Goal: Task Accomplishment & Management: Manage account settings

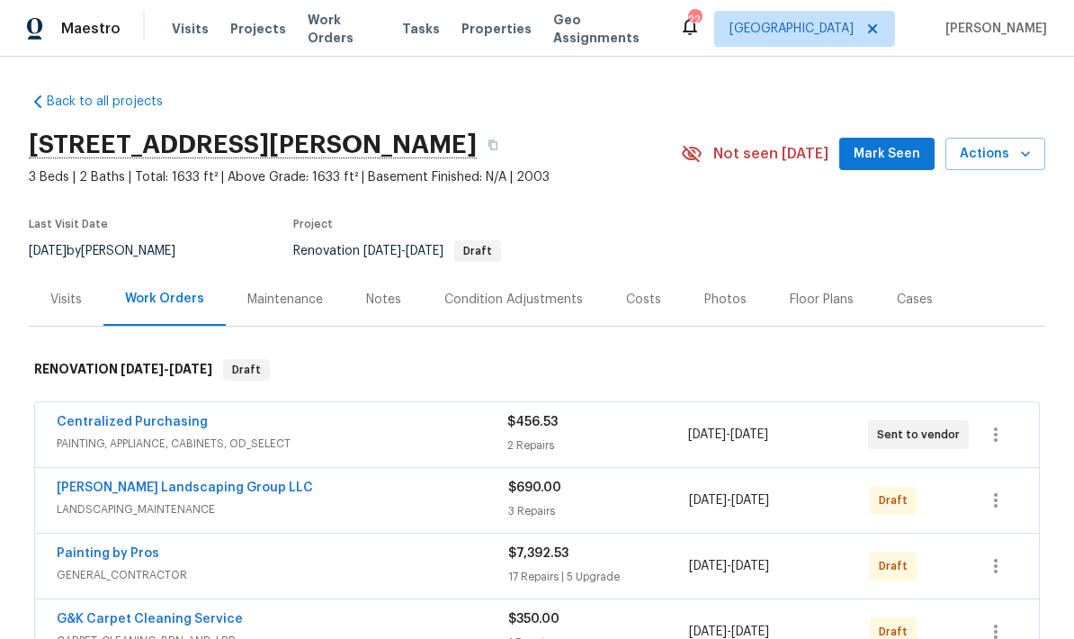
click at [864, 167] on button "Mark Seen" at bounding box center [886, 154] width 95 height 33
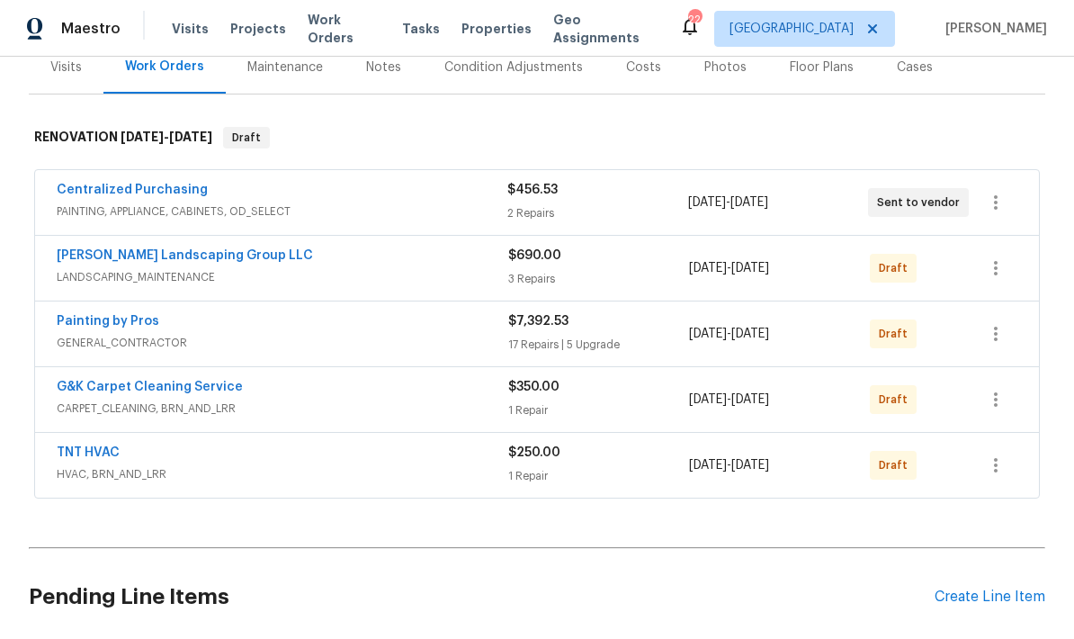
scroll to position [230, 0]
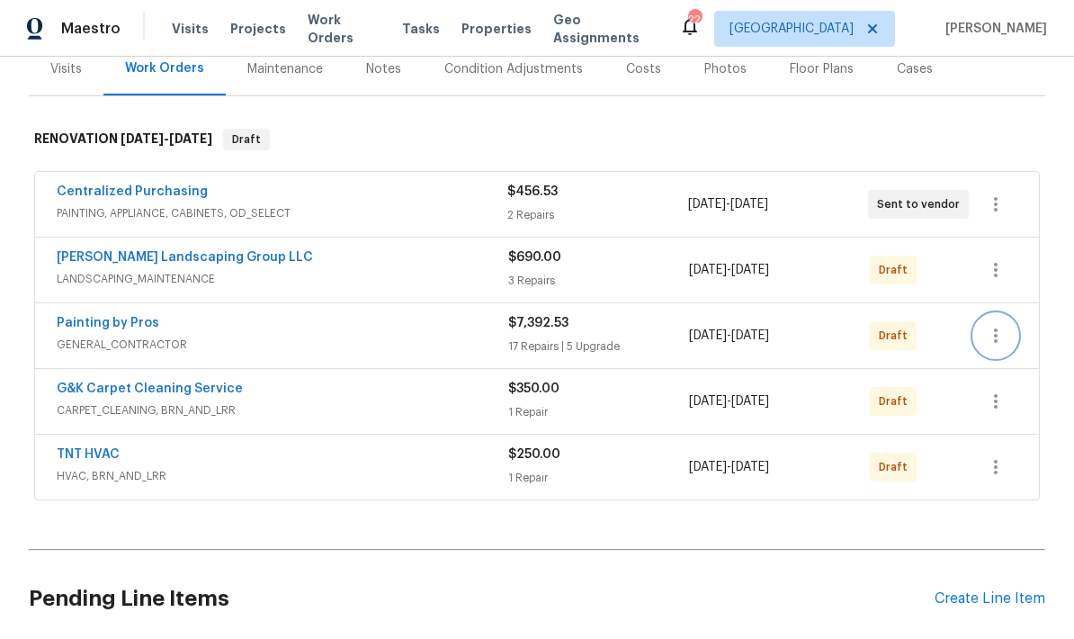
click at [1004, 343] on icon "button" at bounding box center [996, 336] width 22 height 22
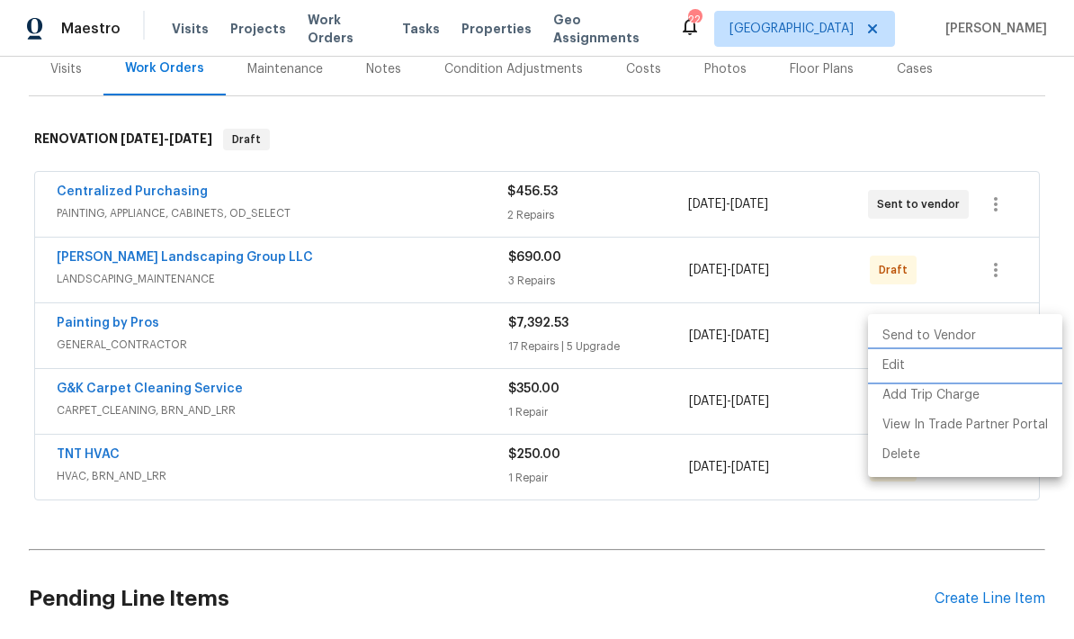
click at [892, 366] on li "Edit" at bounding box center [965, 366] width 194 height 30
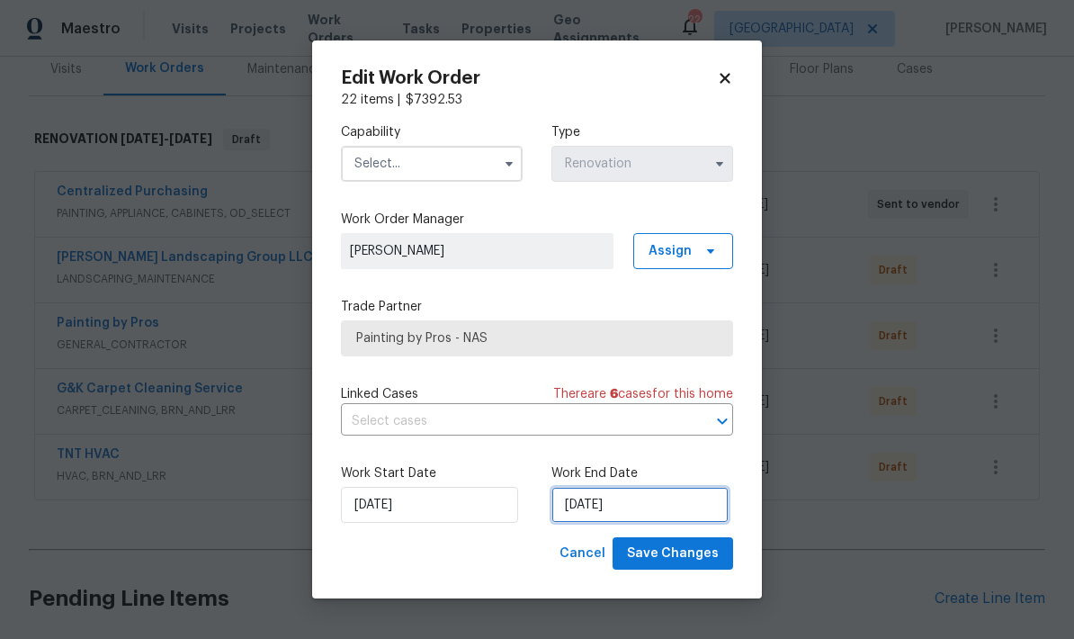
click at [588, 510] on input "[DATE]" at bounding box center [639, 505] width 177 height 36
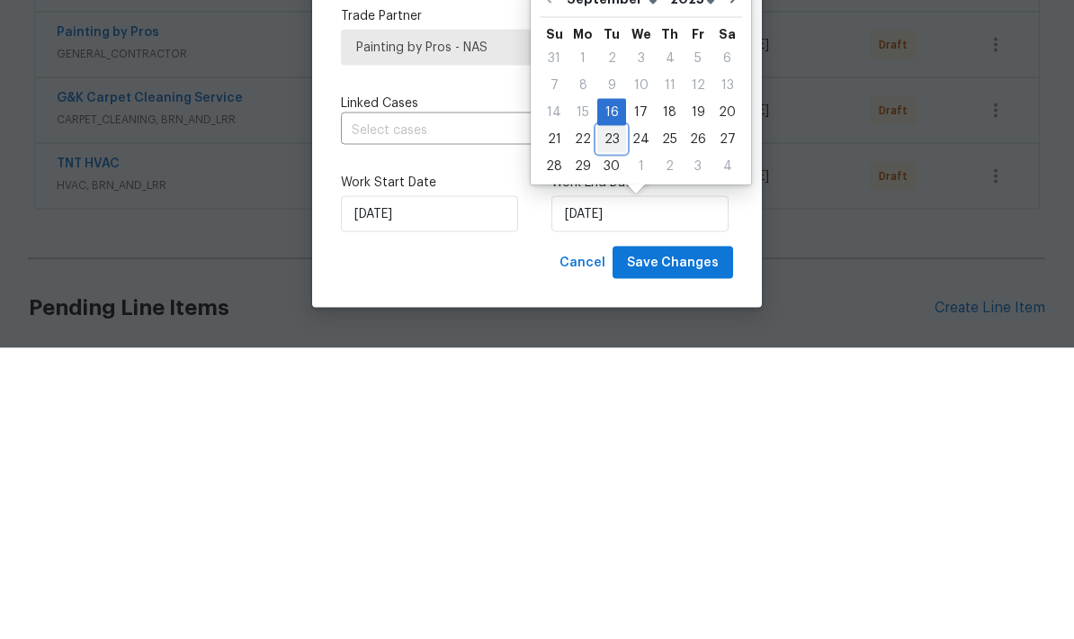
click at [608, 417] on div "23" at bounding box center [611, 429] width 29 height 25
type input "[DATE]"
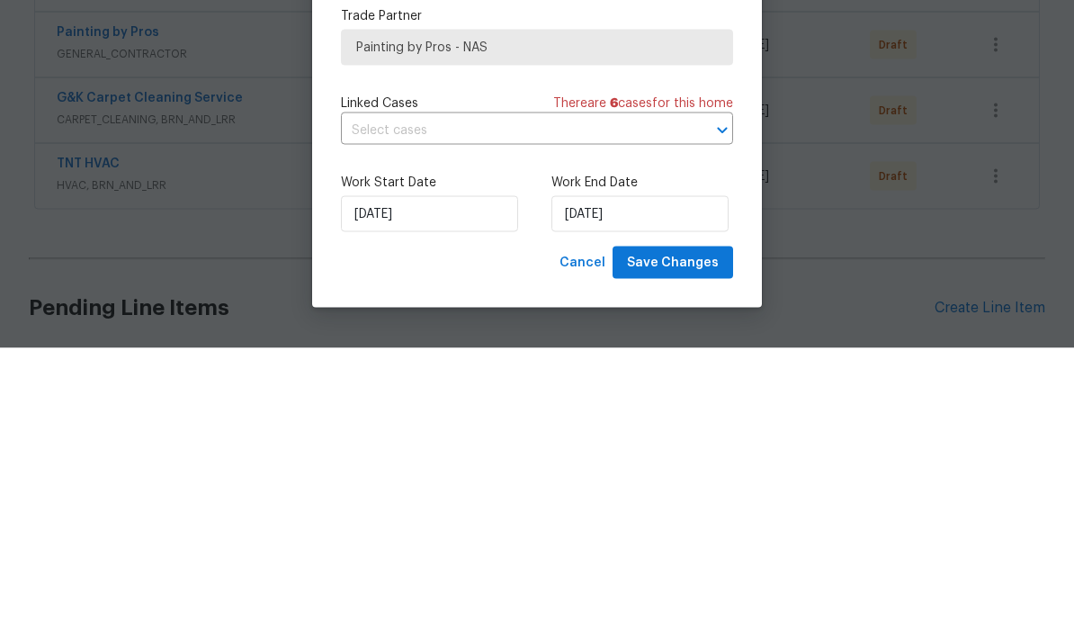
scroll to position [72, 0]
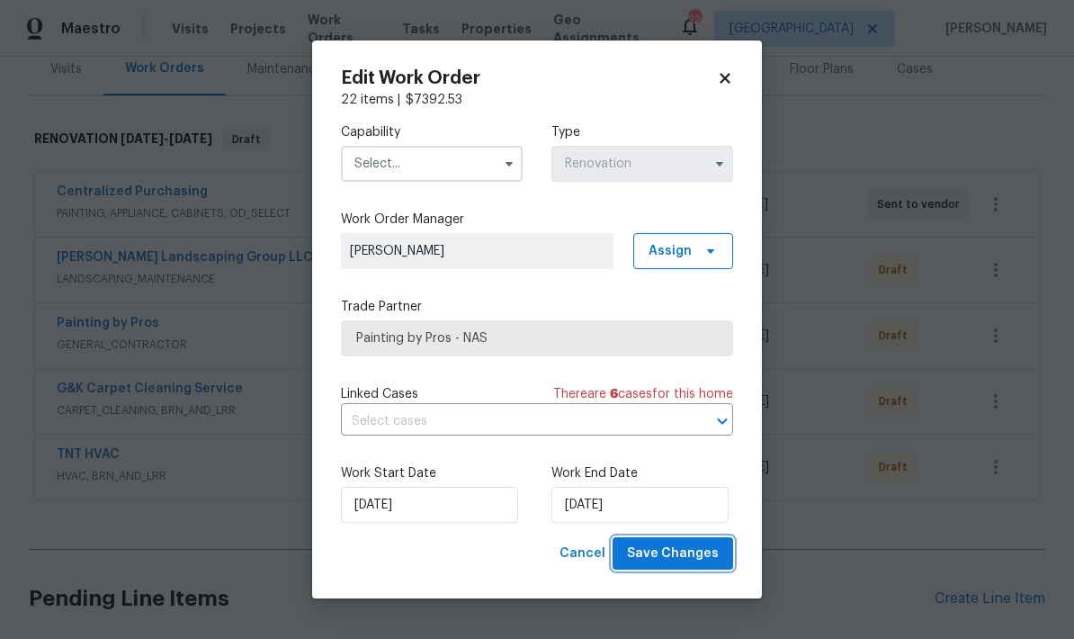
click at [655, 549] on span "Save Changes" at bounding box center [673, 553] width 92 height 22
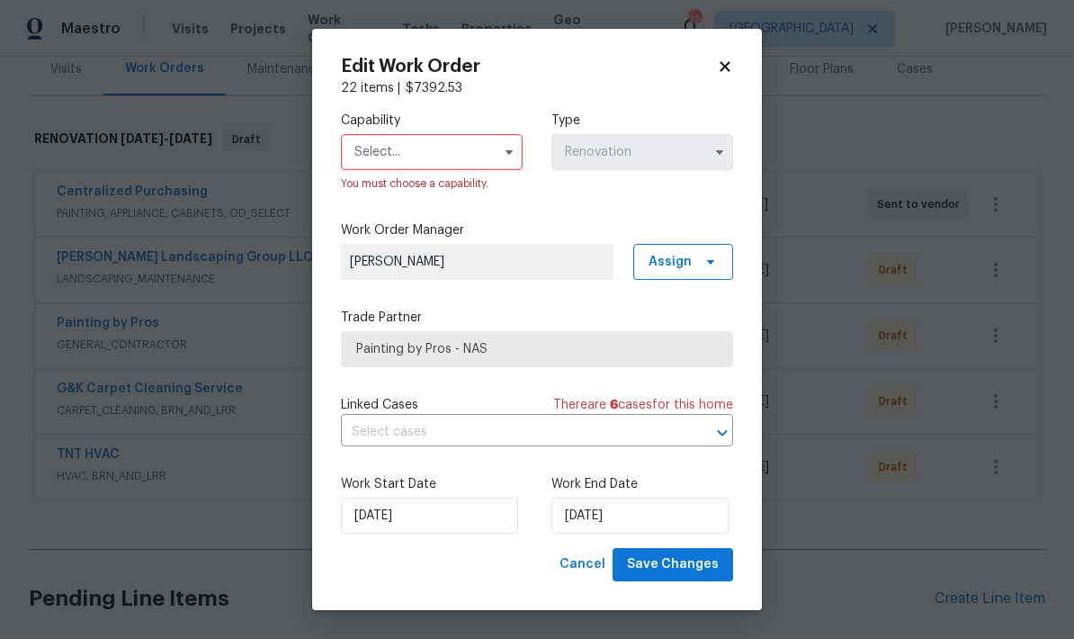
click at [415, 159] on input "text" at bounding box center [432, 152] width 182 height 36
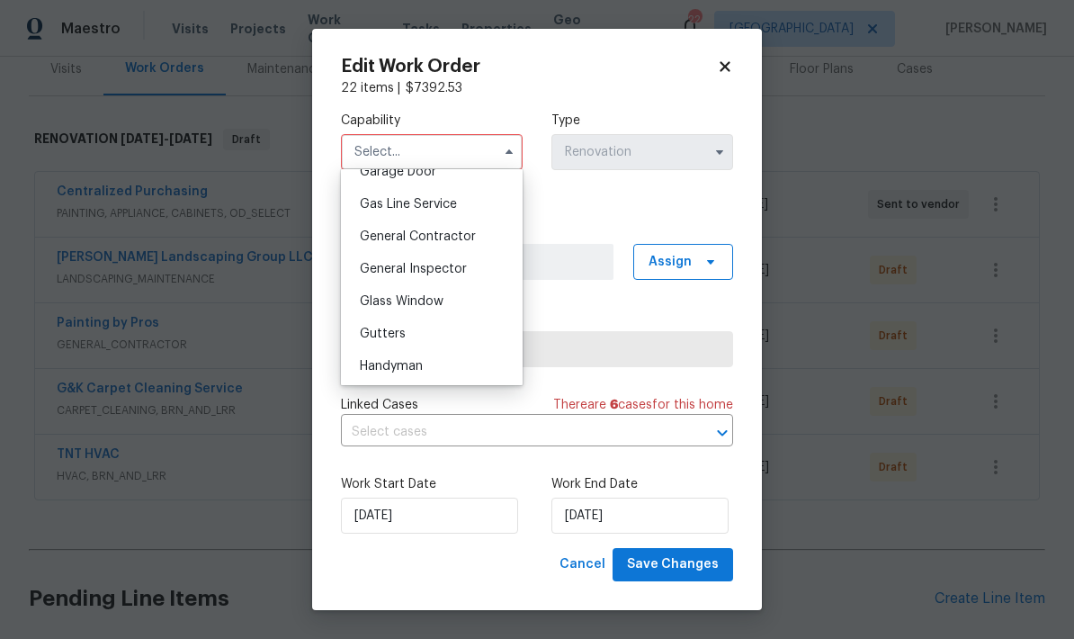
scroll to position [827, 0]
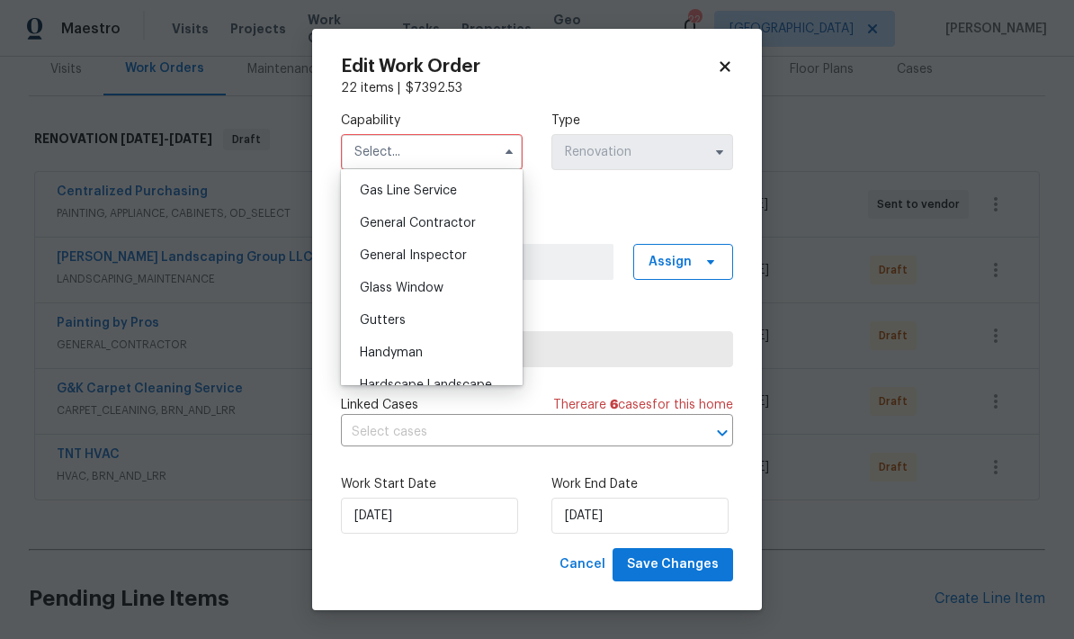
click at [376, 225] on span "General Contractor" at bounding box center [418, 223] width 116 height 13
type input "General Contractor"
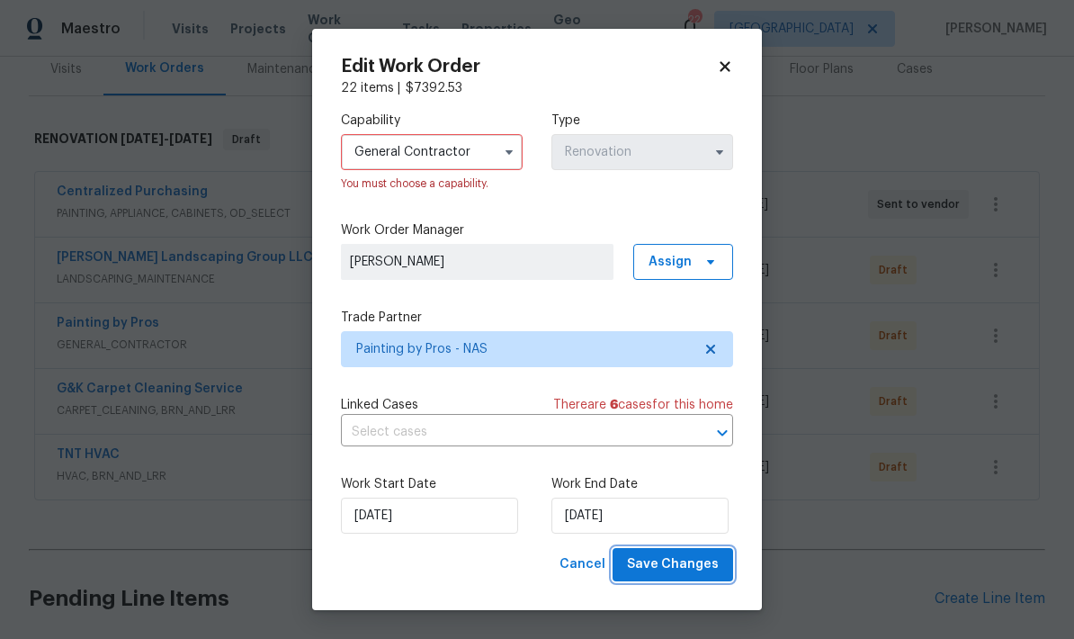
click at [653, 571] on span "Save Changes" at bounding box center [673, 564] width 92 height 22
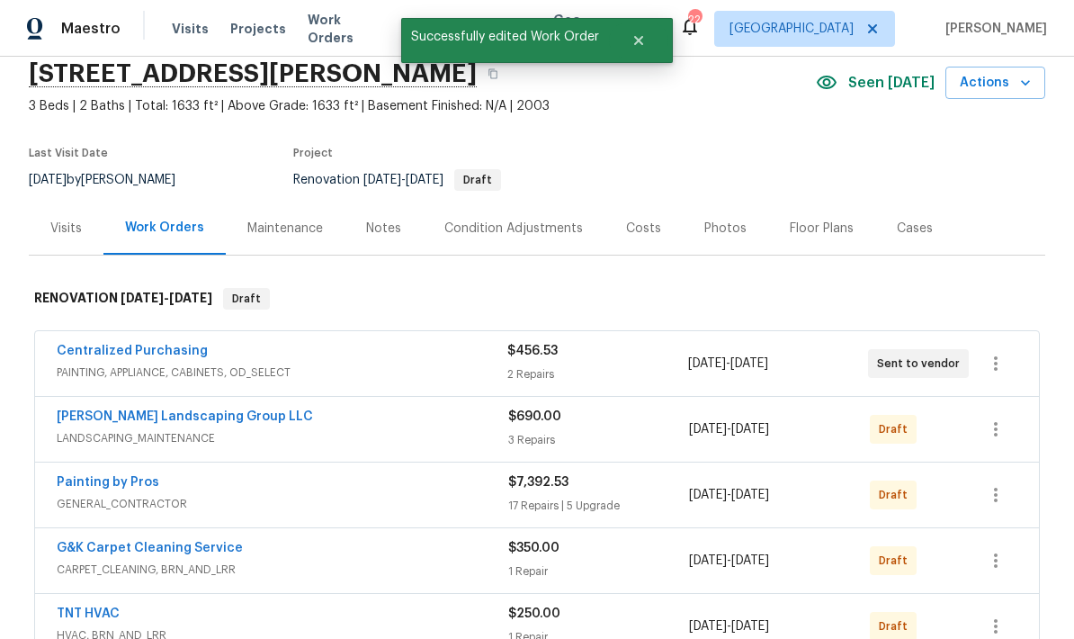
scroll to position [70, 0]
click at [999, 485] on icon "button" at bounding box center [996, 496] width 22 height 22
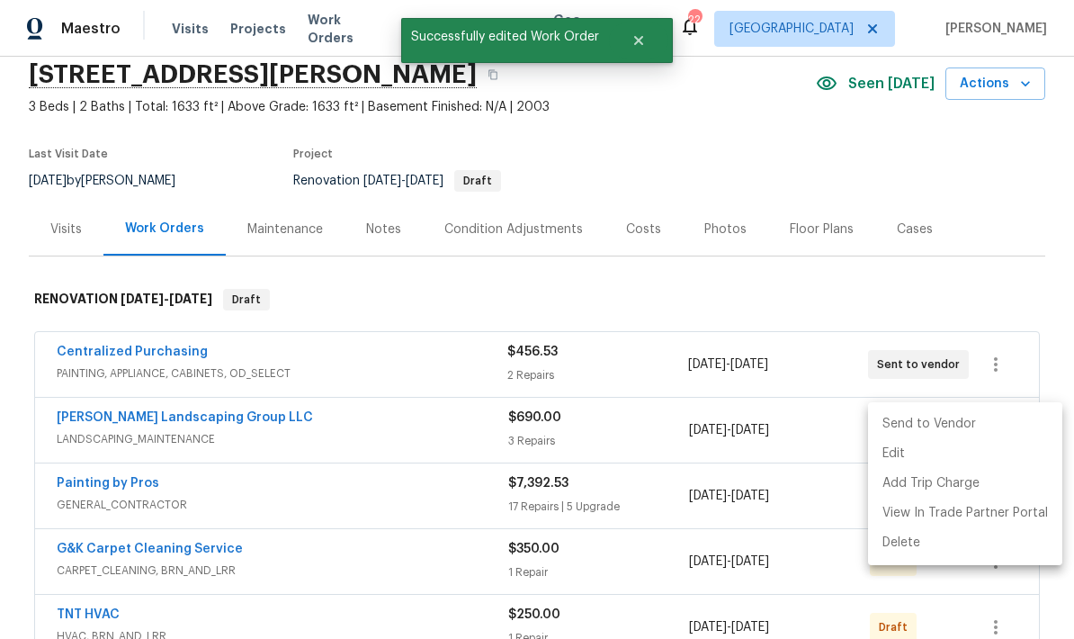
click at [929, 423] on li "Send to Vendor" at bounding box center [965, 424] width 194 height 30
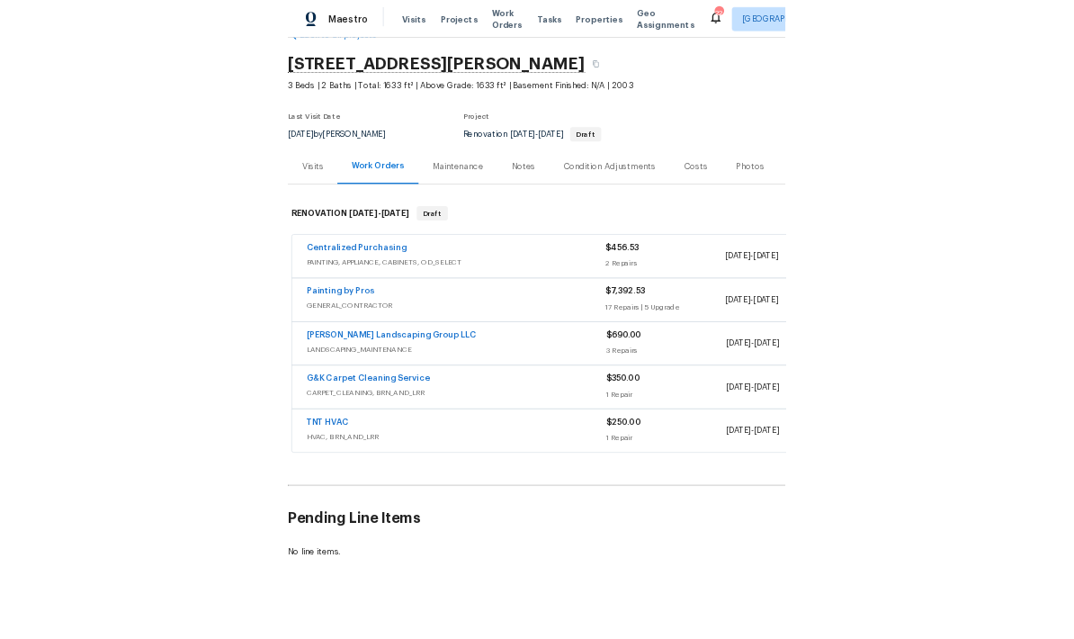
scroll to position [0, 0]
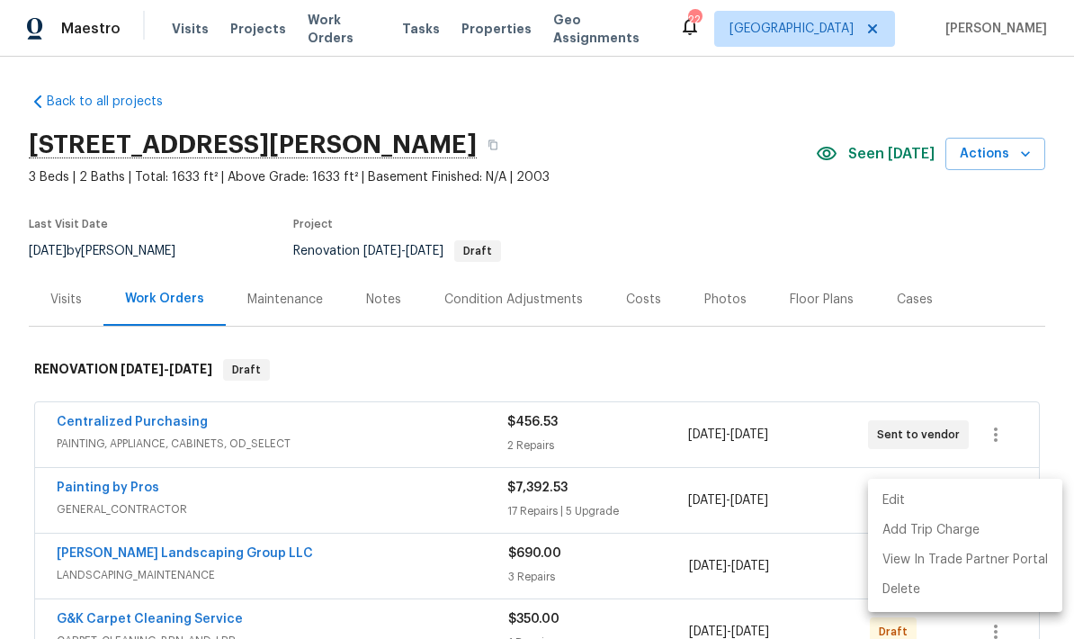
click at [954, 350] on div at bounding box center [537, 319] width 1074 height 639
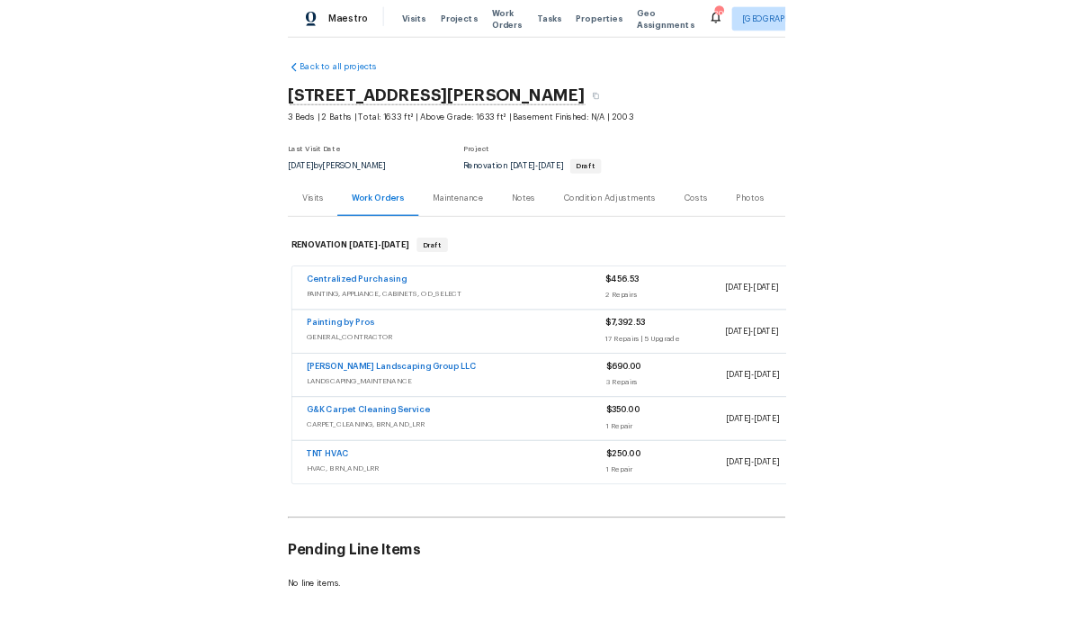
scroll to position [48, 0]
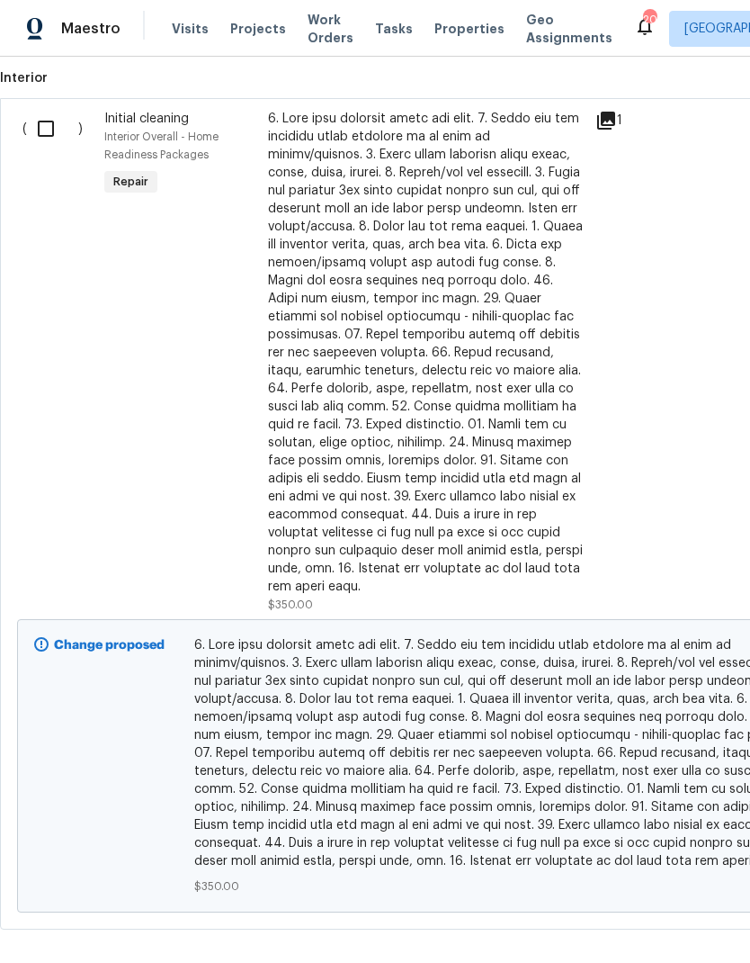
scroll to position [811, 0]
click at [61, 124] on input "checkbox" at bounding box center [52, 130] width 51 height 38
checkbox input "true"
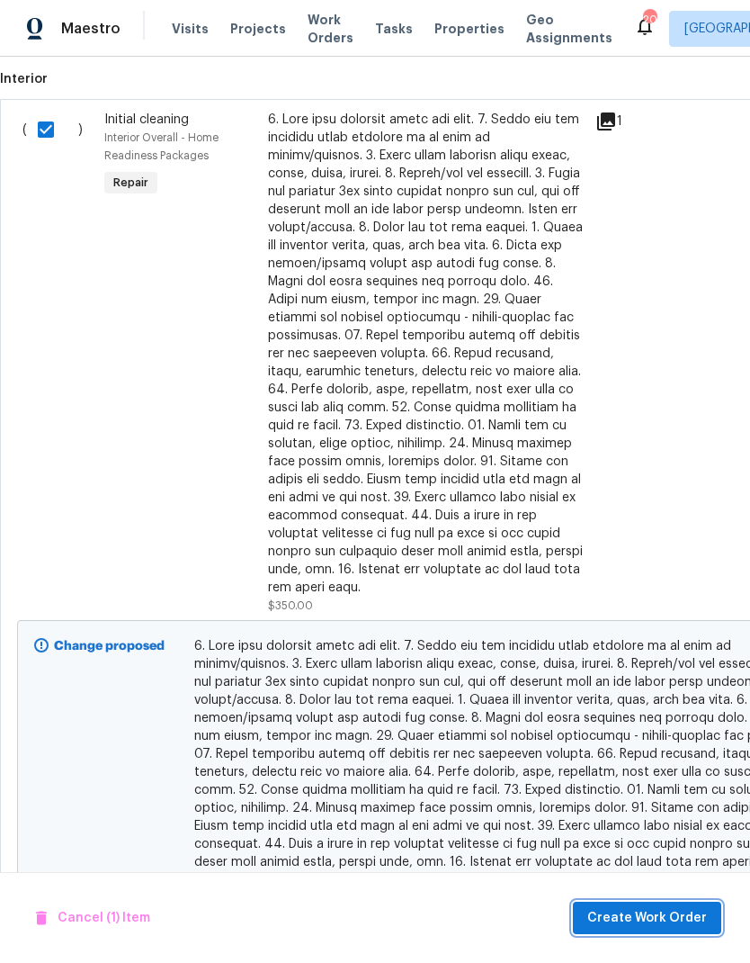
click at [620, 638] on span "Create Work Order" at bounding box center [647, 918] width 120 height 22
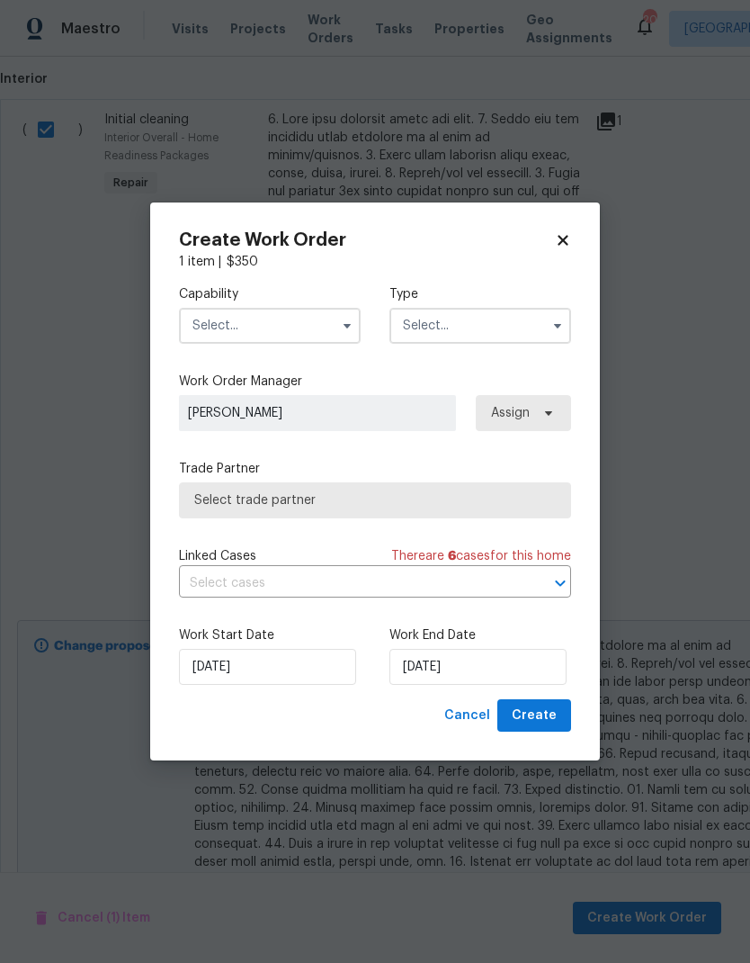
click at [229, 324] on input "text" at bounding box center [270, 326] width 182 height 36
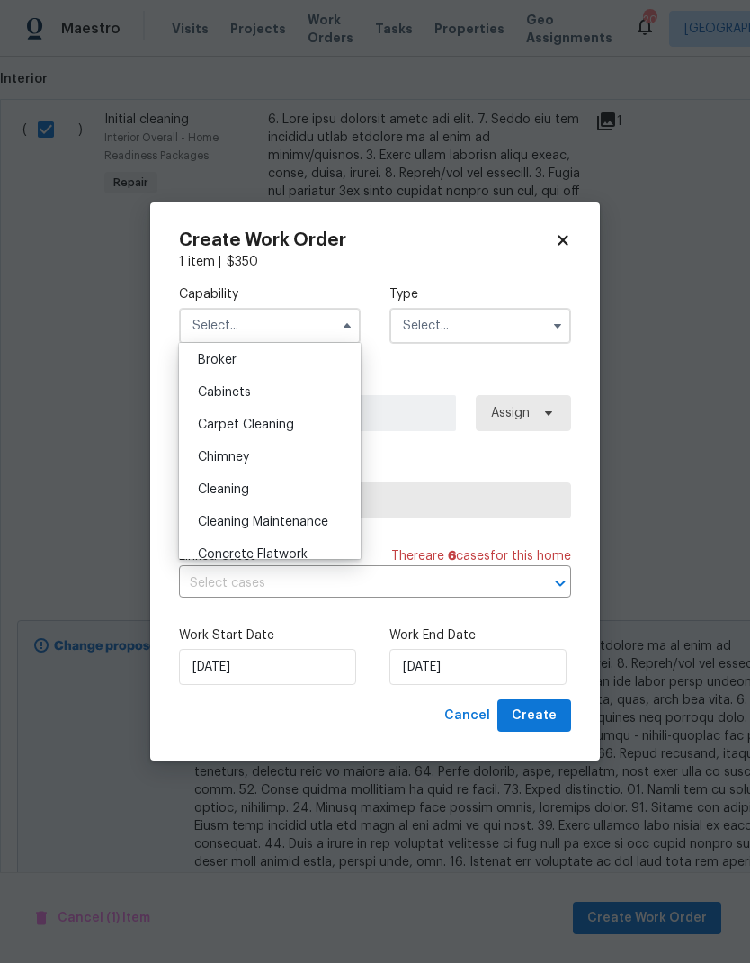
scroll to position [100, 0]
click at [218, 526] on span "Cleaning" at bounding box center [223, 522] width 51 height 13
type input "Cleaning"
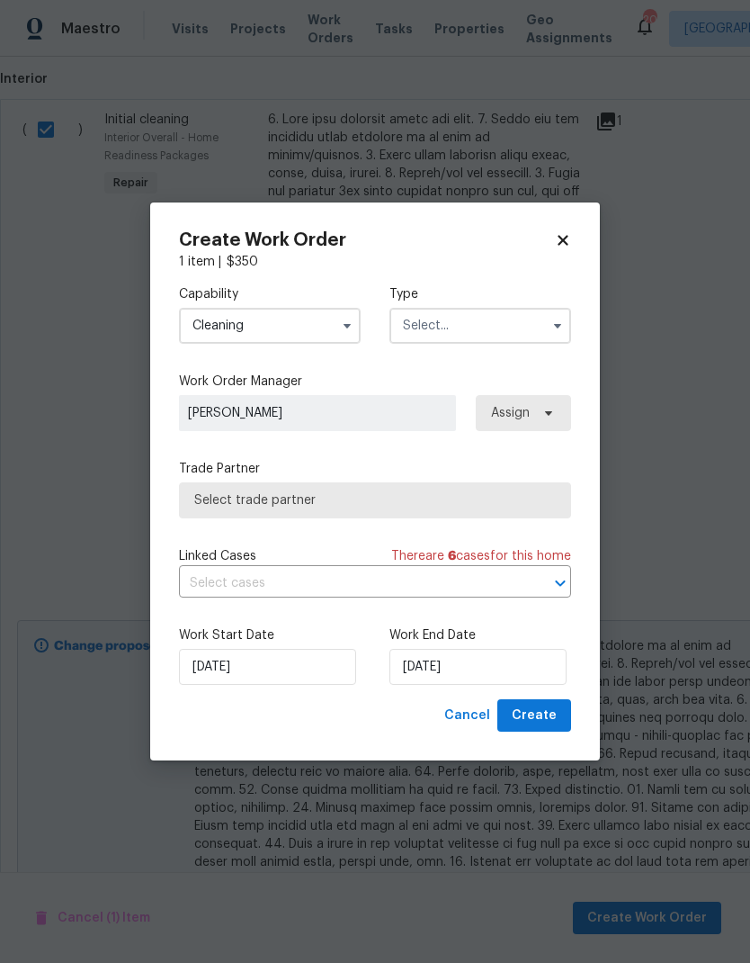
click at [417, 324] on input "text" at bounding box center [481, 326] width 182 height 36
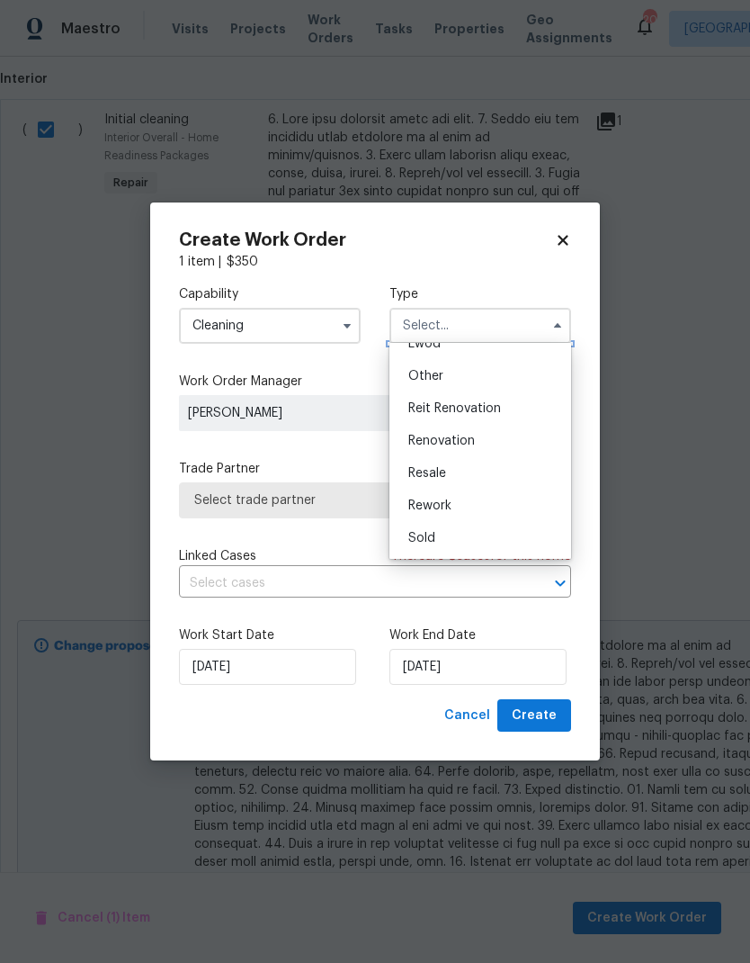
scroll to position [214, 0]
click at [418, 431] on div "Renovation" at bounding box center [480, 441] width 173 height 32
type input "Renovation"
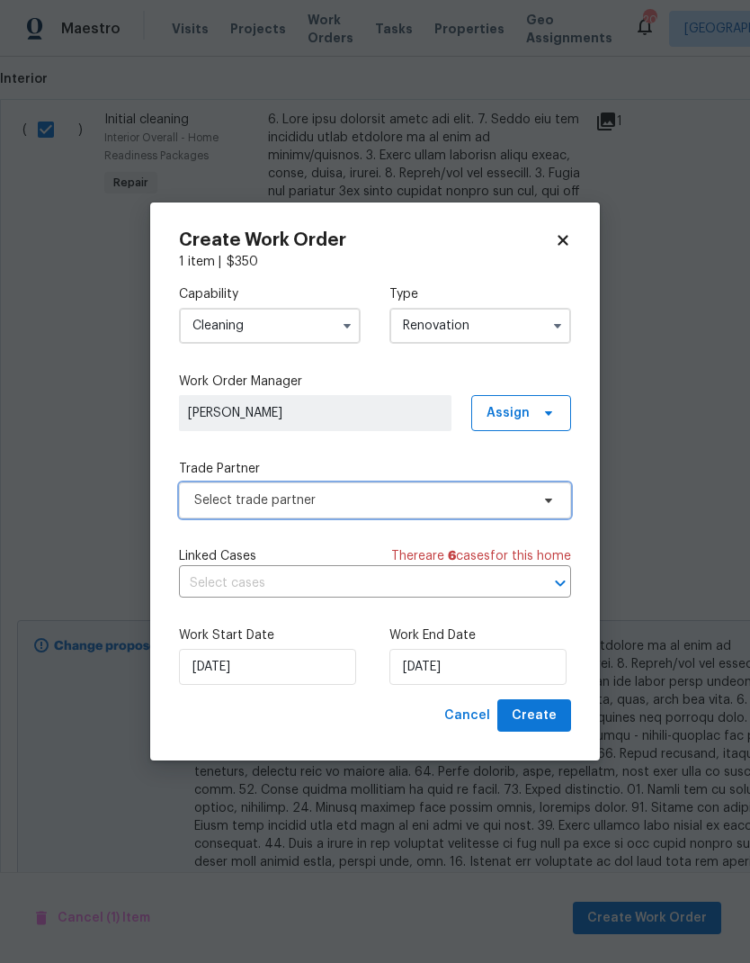
click at [223, 498] on span "Select trade partner" at bounding box center [362, 500] width 336 height 18
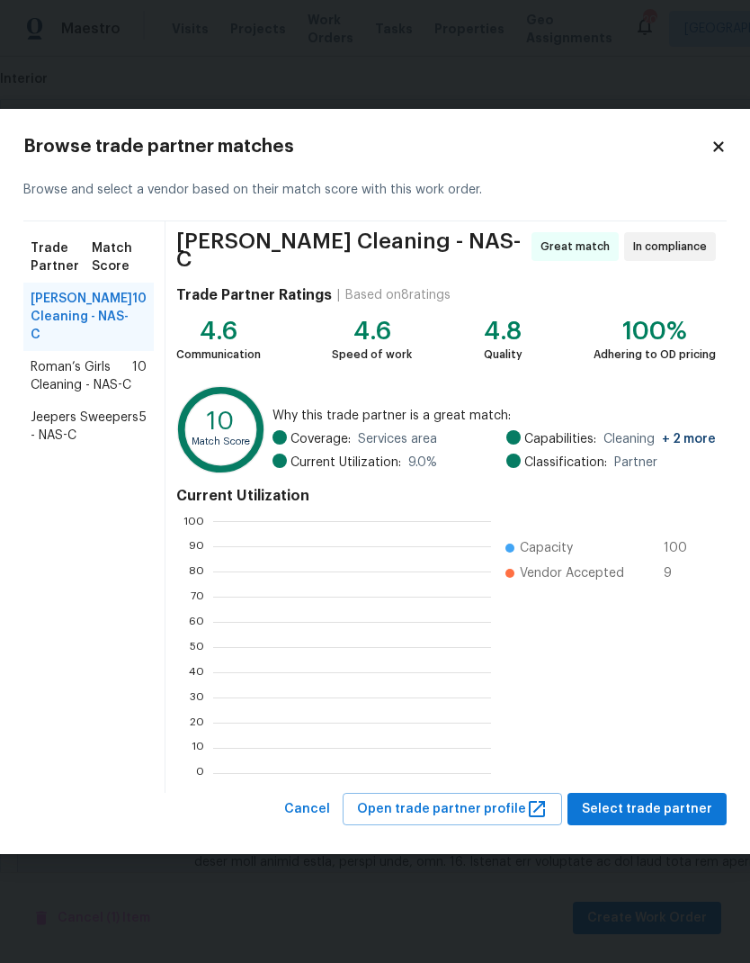
scroll to position [2, 2]
click at [652, 638] on span "Select trade partner" at bounding box center [647, 809] width 130 height 22
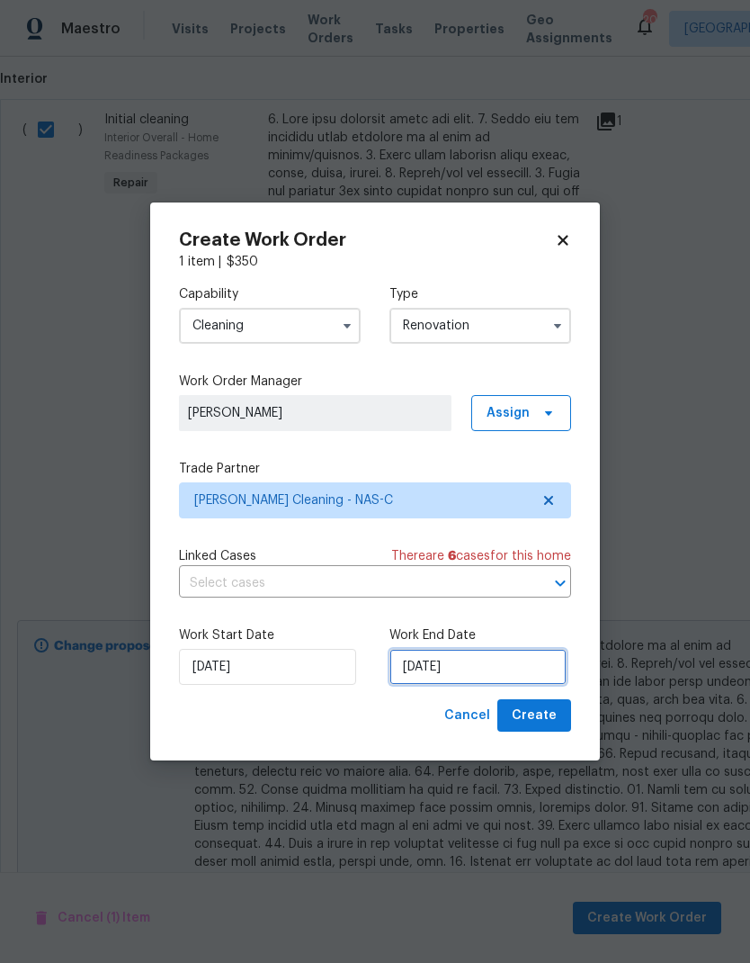
click at [527, 638] on input "[DATE]" at bounding box center [478, 667] width 177 height 36
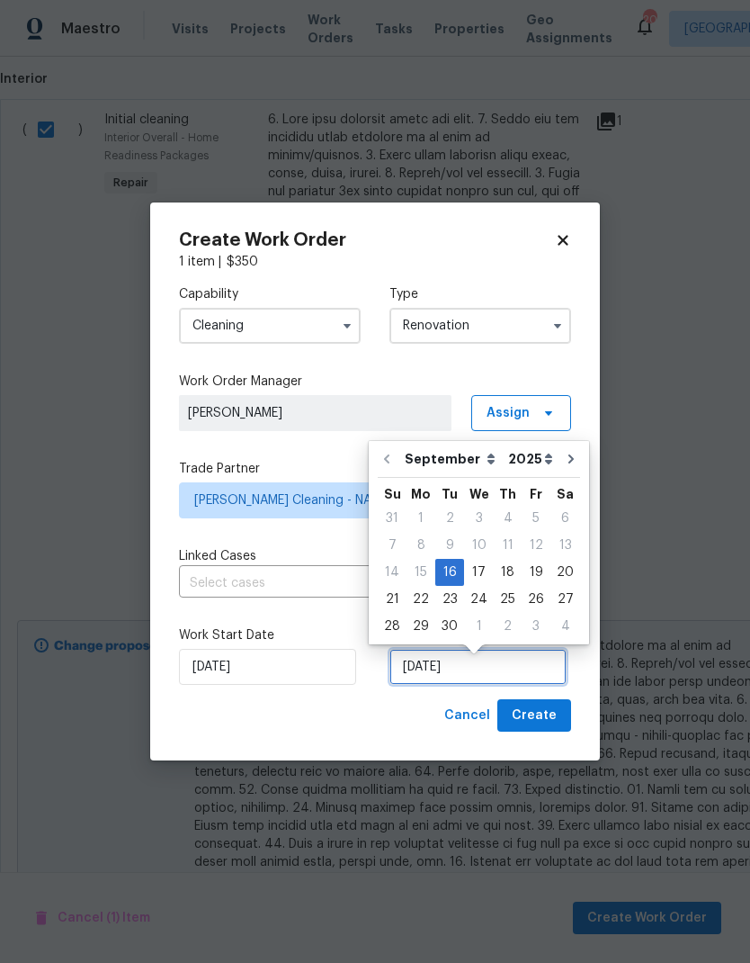
scroll to position [7, 0]
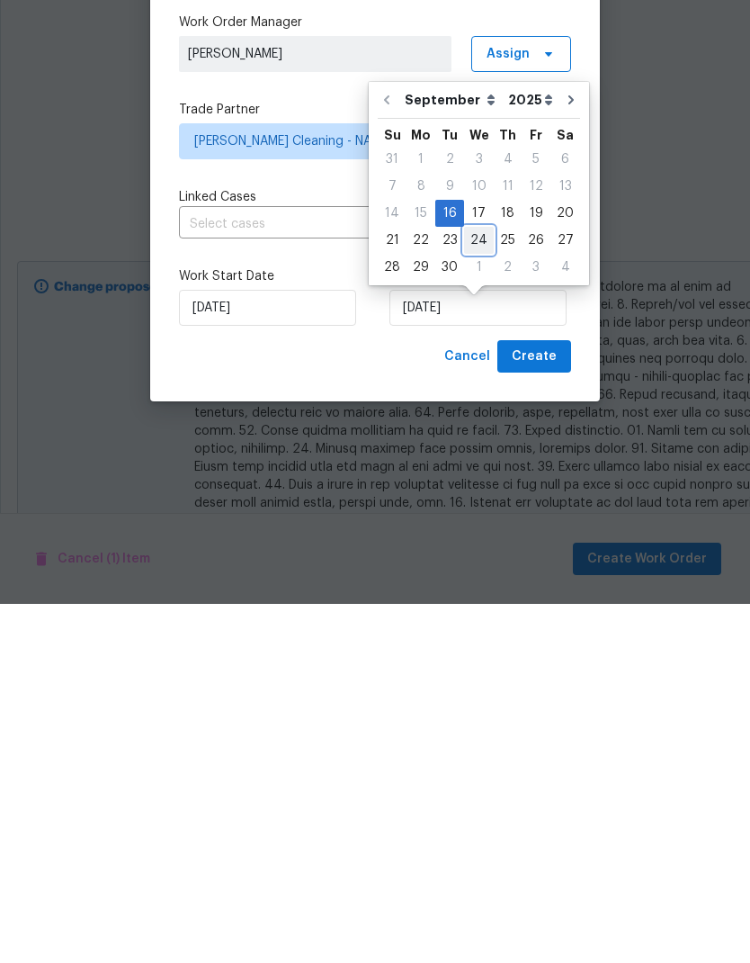
click at [479, 587] on div "24" at bounding box center [479, 599] width 30 height 25
type input "9/24/2025"
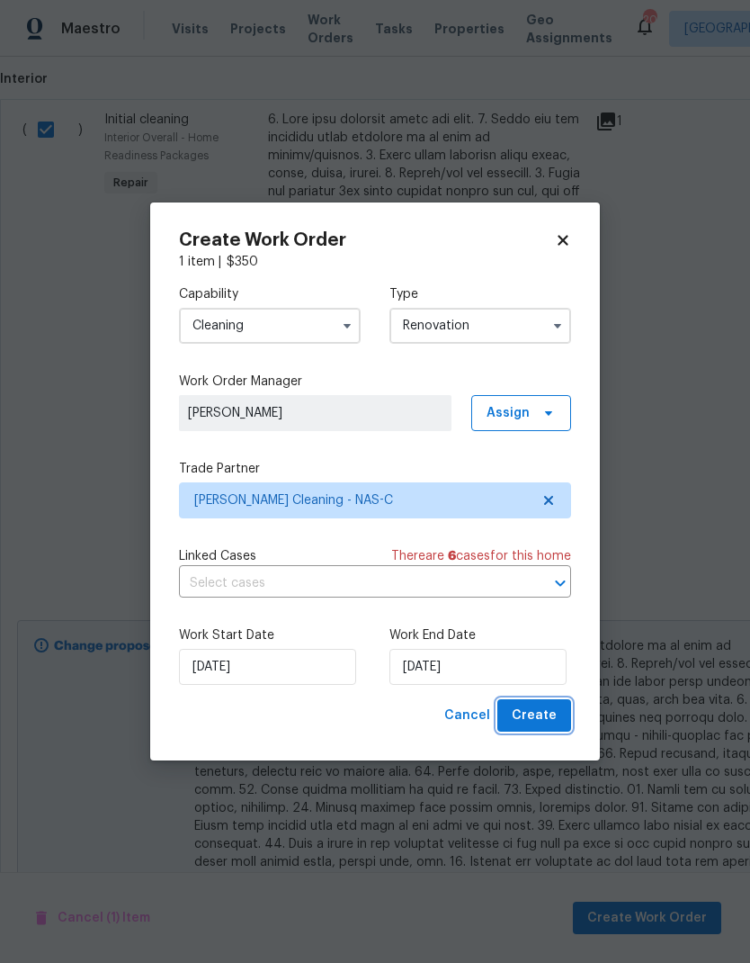
click at [539, 638] on span "Create" at bounding box center [534, 715] width 45 height 22
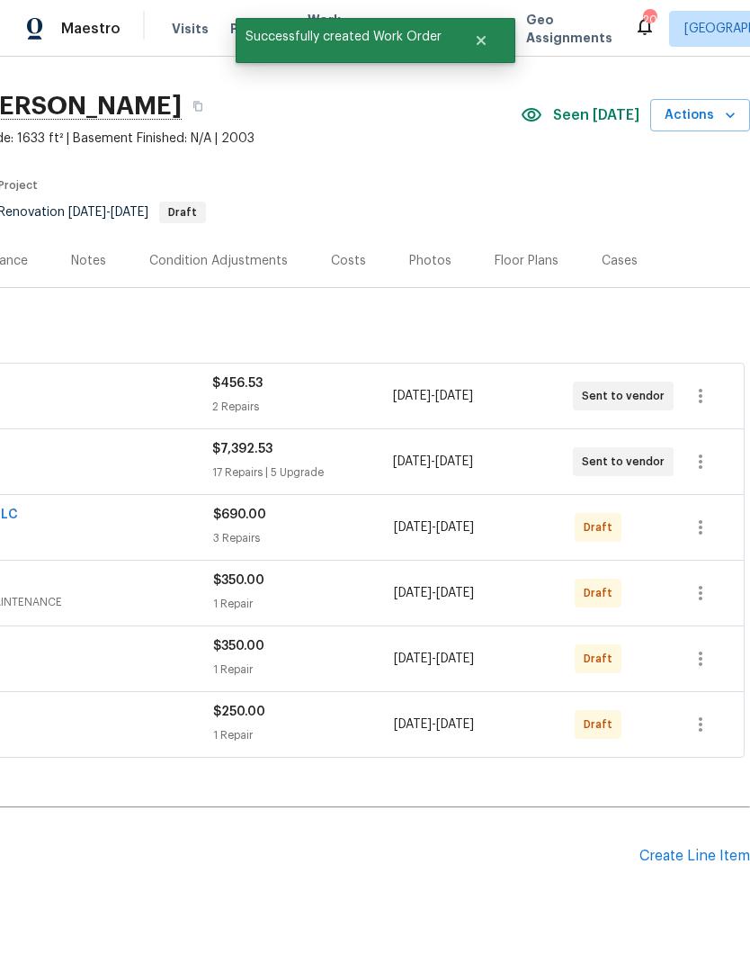
scroll to position [39, 266]
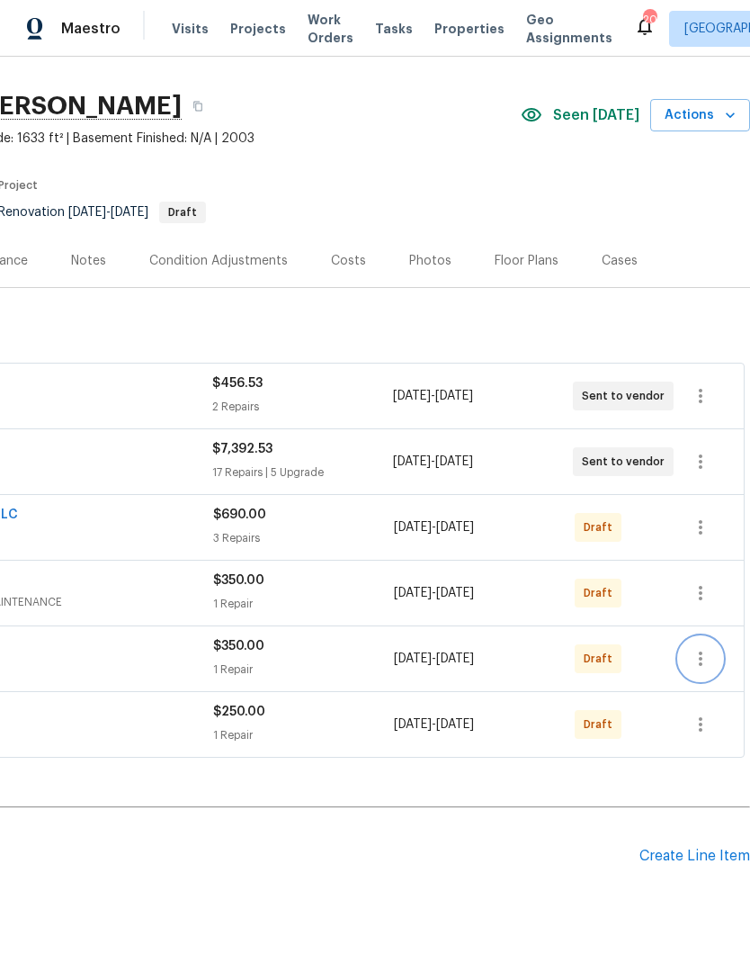
click at [703, 638] on icon "button" at bounding box center [701, 658] width 4 height 14
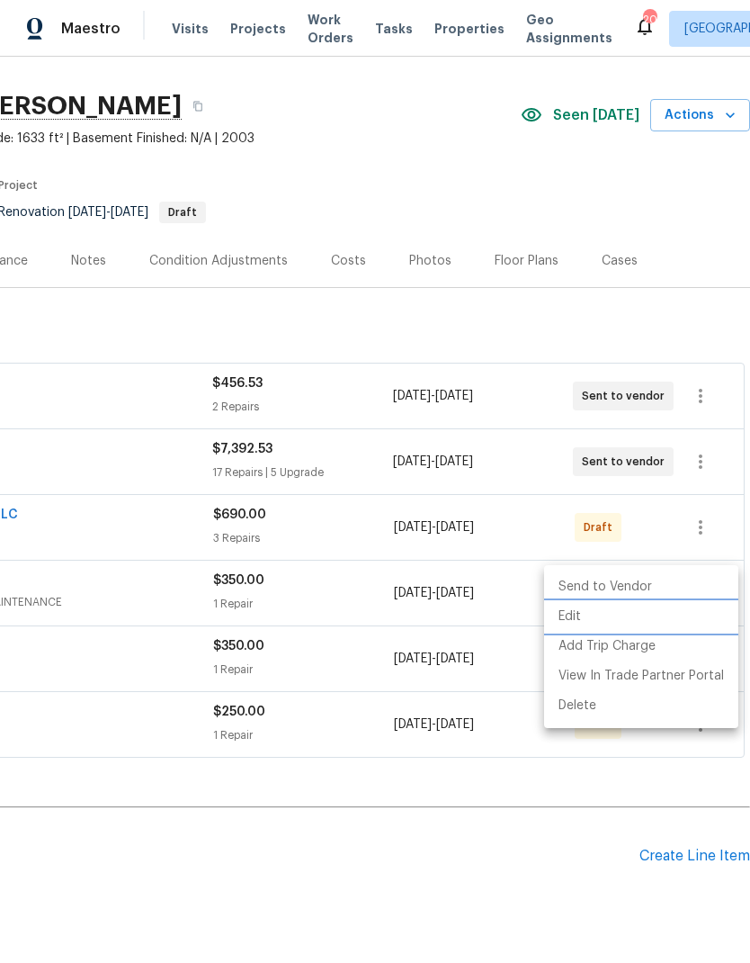
click at [637, 622] on li "Edit" at bounding box center [641, 617] width 194 height 30
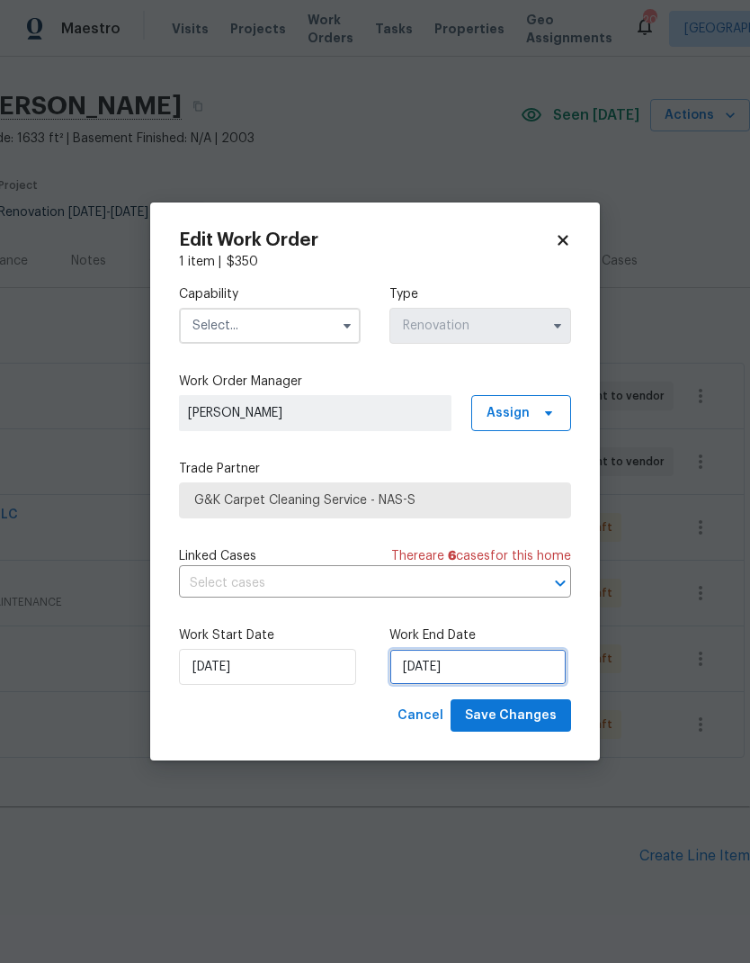
click at [431, 638] on input "[DATE]" at bounding box center [478, 667] width 177 height 36
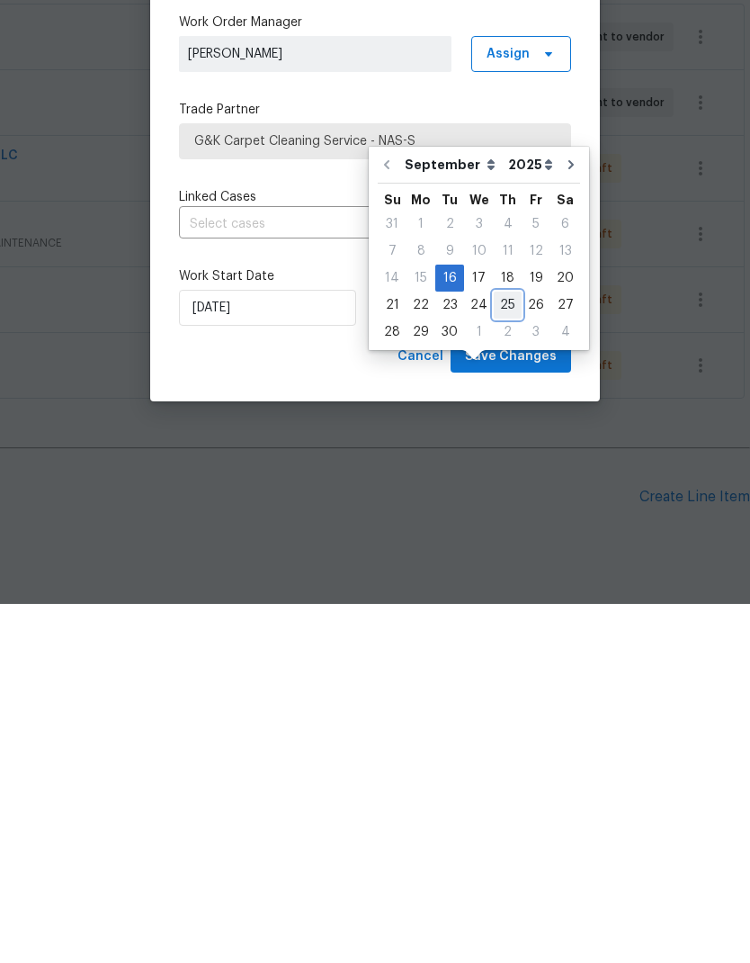
click at [501, 638] on div "25" at bounding box center [508, 663] width 28 height 25
type input "9/25/2025"
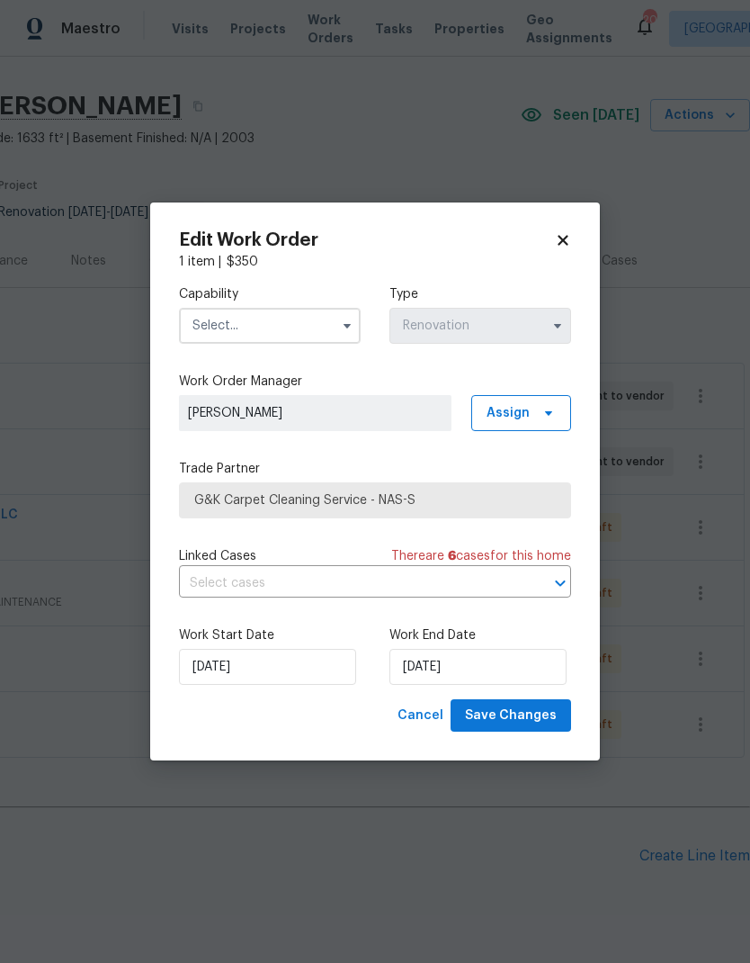
click at [240, 324] on input "text" at bounding box center [270, 326] width 182 height 36
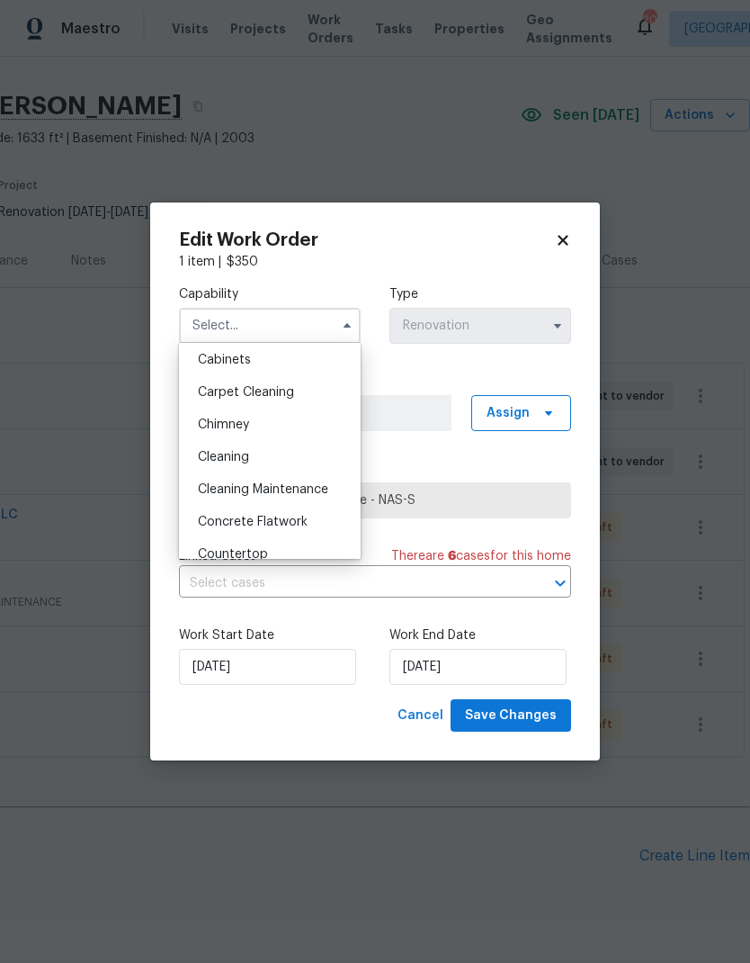
scroll to position [158, 0]
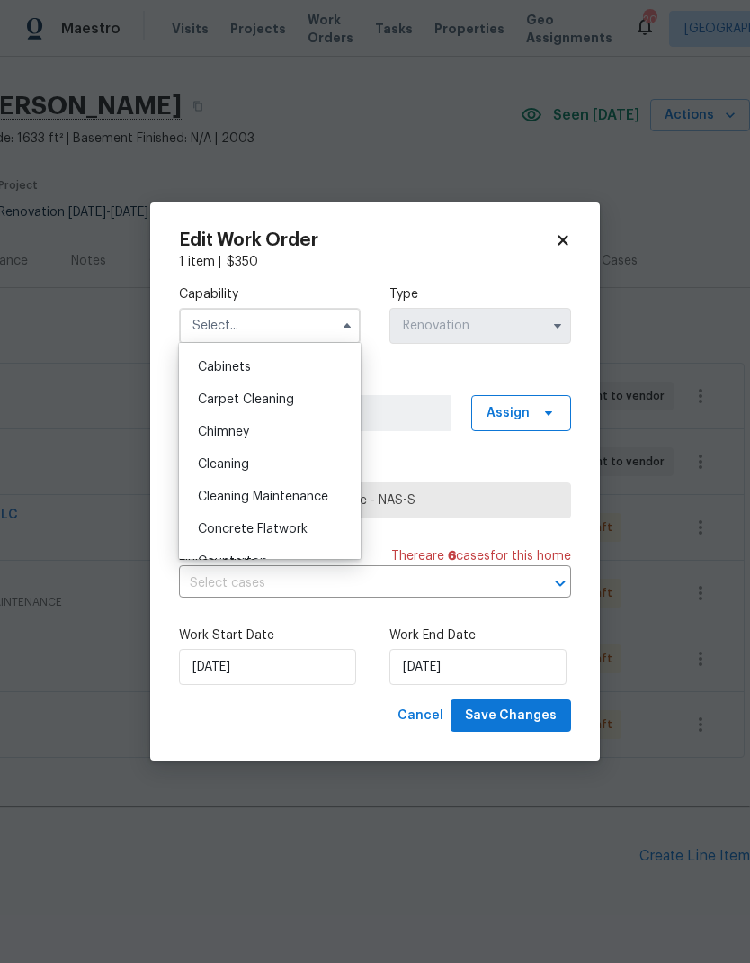
click at [231, 394] on span "Carpet Cleaning" at bounding box center [246, 399] width 96 height 13
type input "Carpet Cleaning"
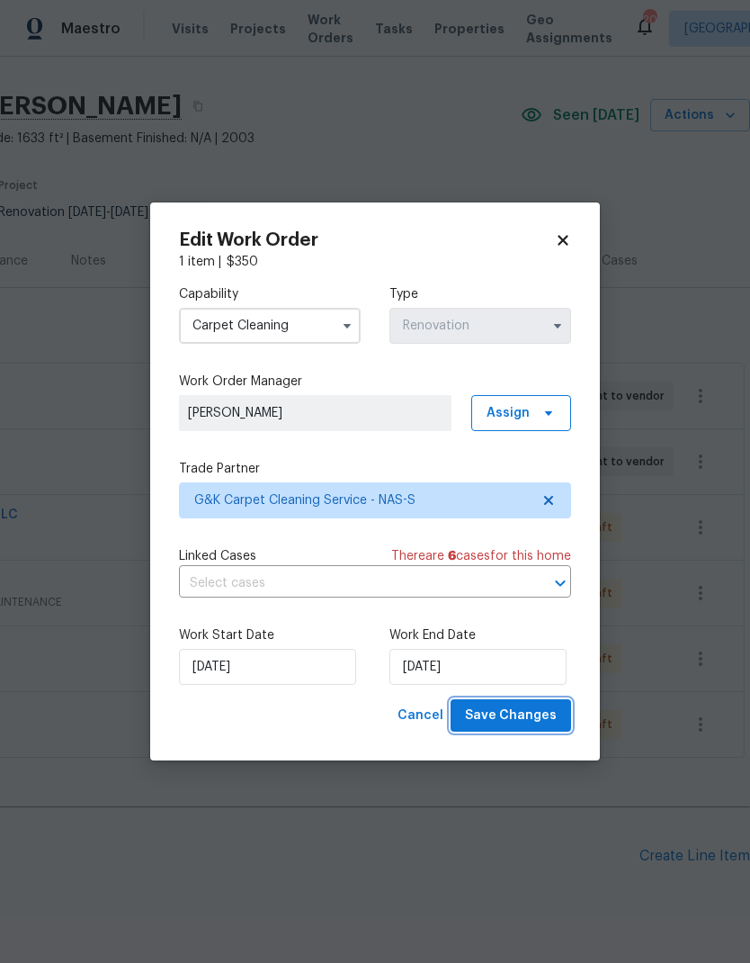
click at [491, 638] on span "Save Changes" at bounding box center [511, 715] width 92 height 22
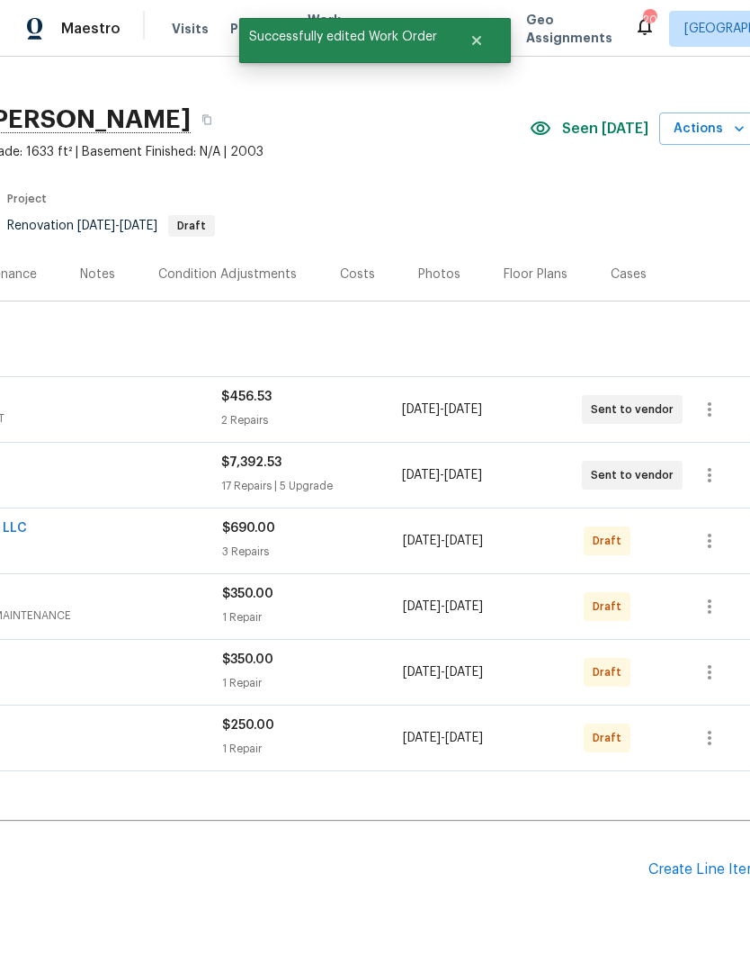
scroll to position [28, 265]
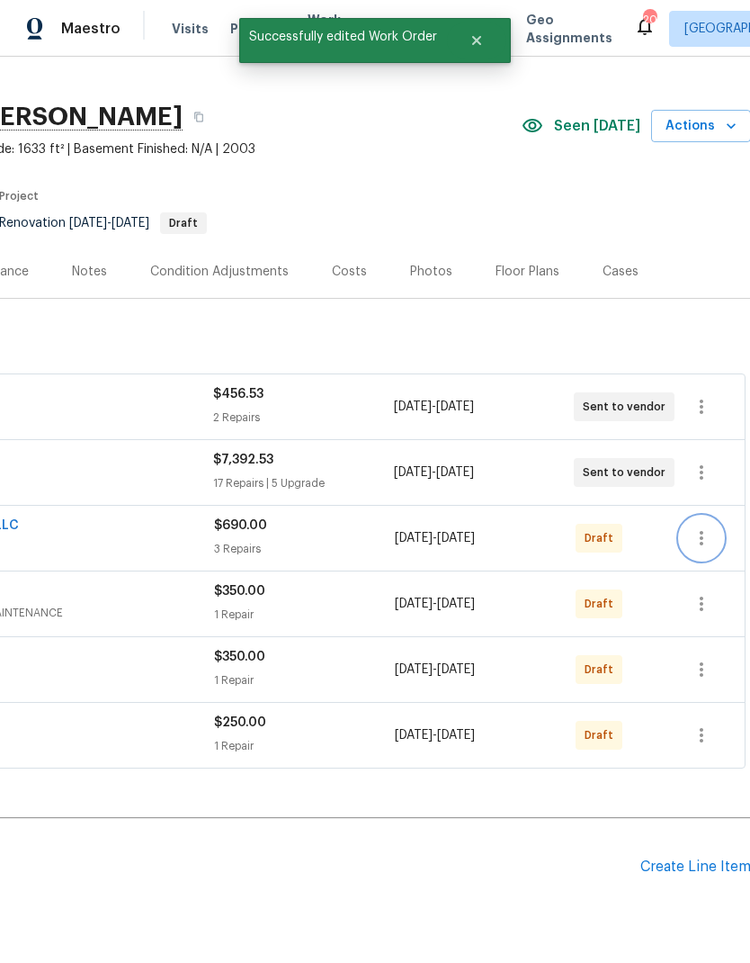
click at [705, 527] on icon "button" at bounding box center [702, 538] width 22 height 22
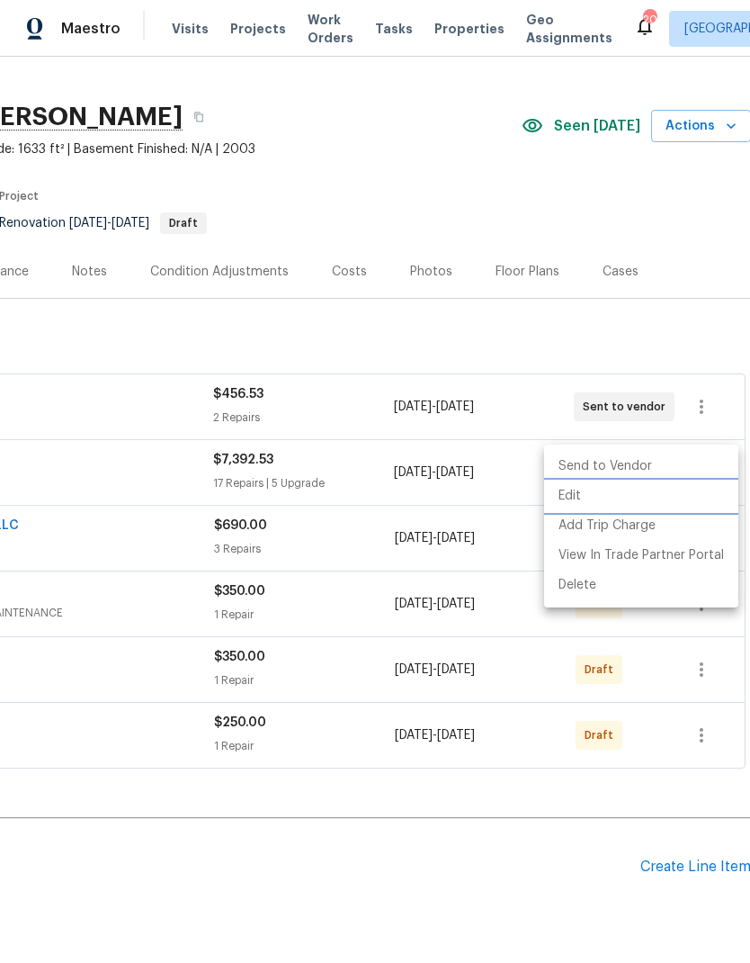
click at [615, 497] on li "Edit" at bounding box center [641, 496] width 194 height 30
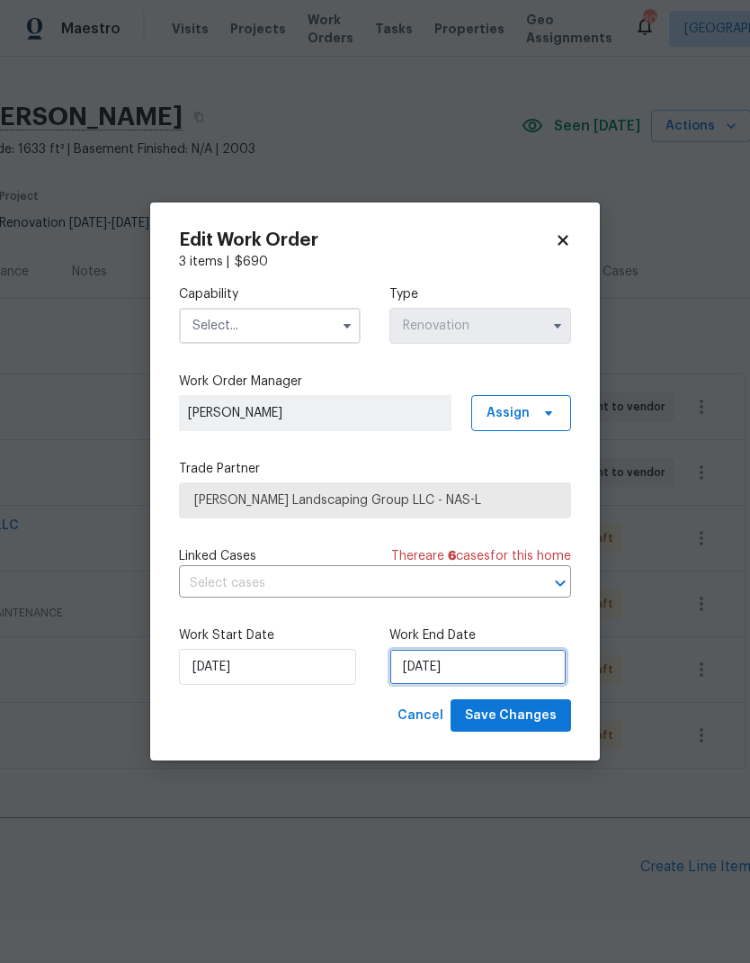
click at [417, 638] on input "[DATE]" at bounding box center [478, 667] width 177 height 36
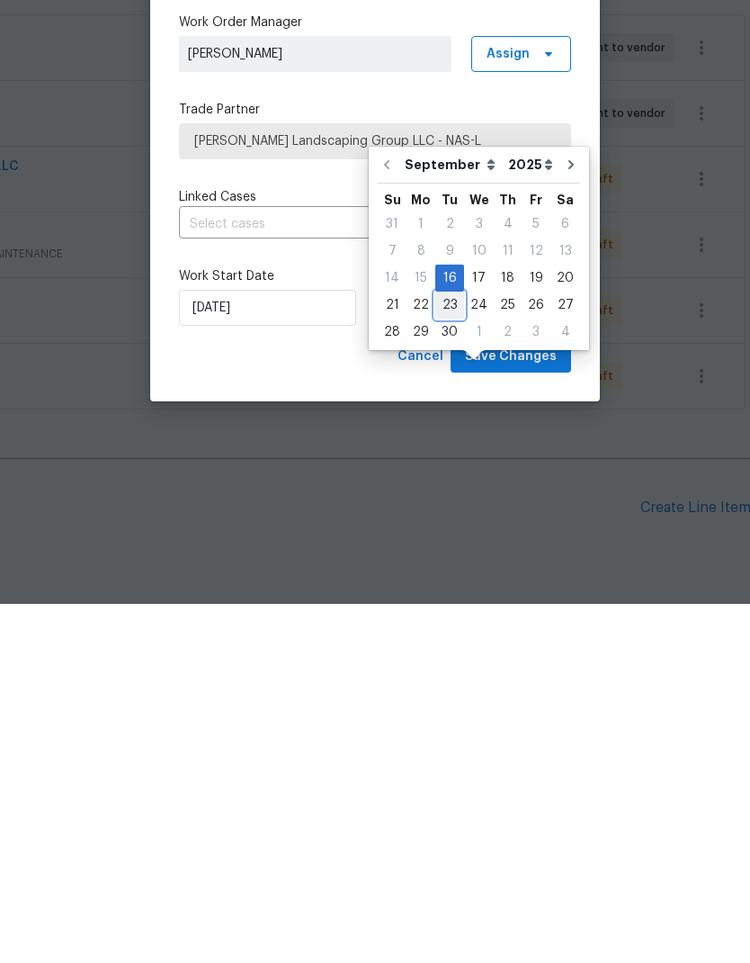
click at [440, 638] on div "23" at bounding box center [449, 663] width 29 height 25
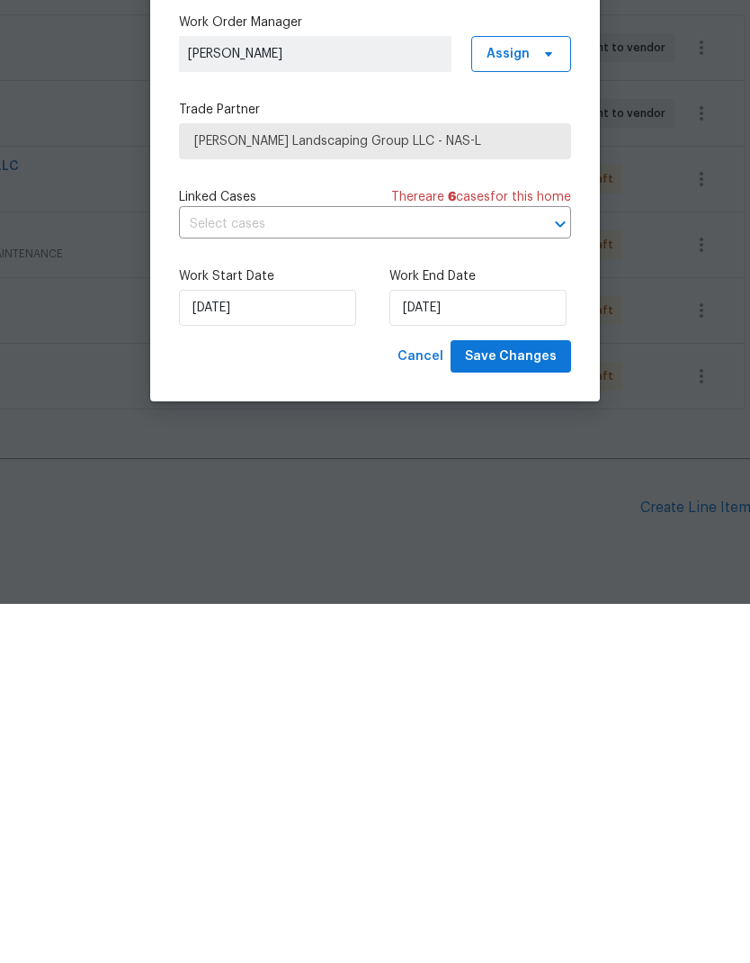
type input "[DATE]"
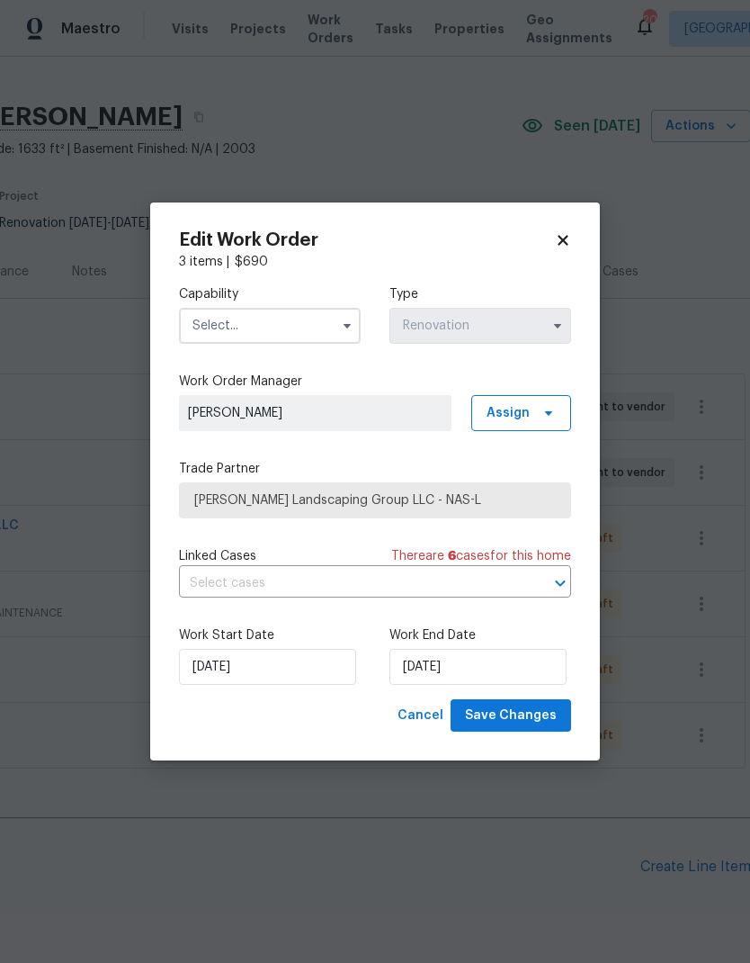
click at [238, 318] on input "text" at bounding box center [270, 326] width 182 height 36
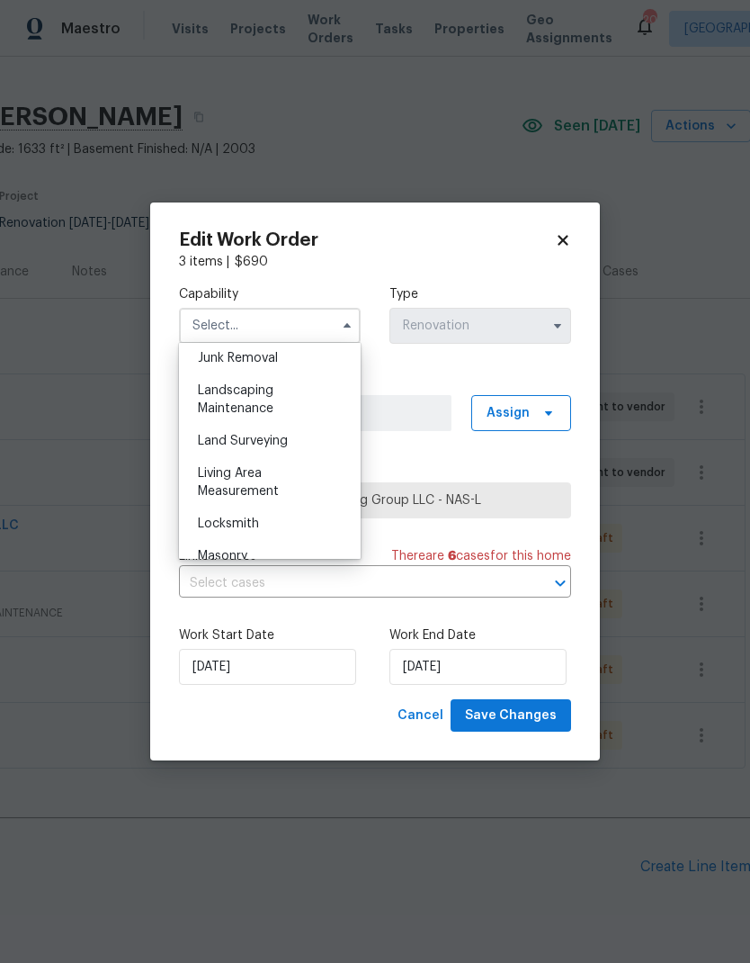
scroll to position [1169, 0]
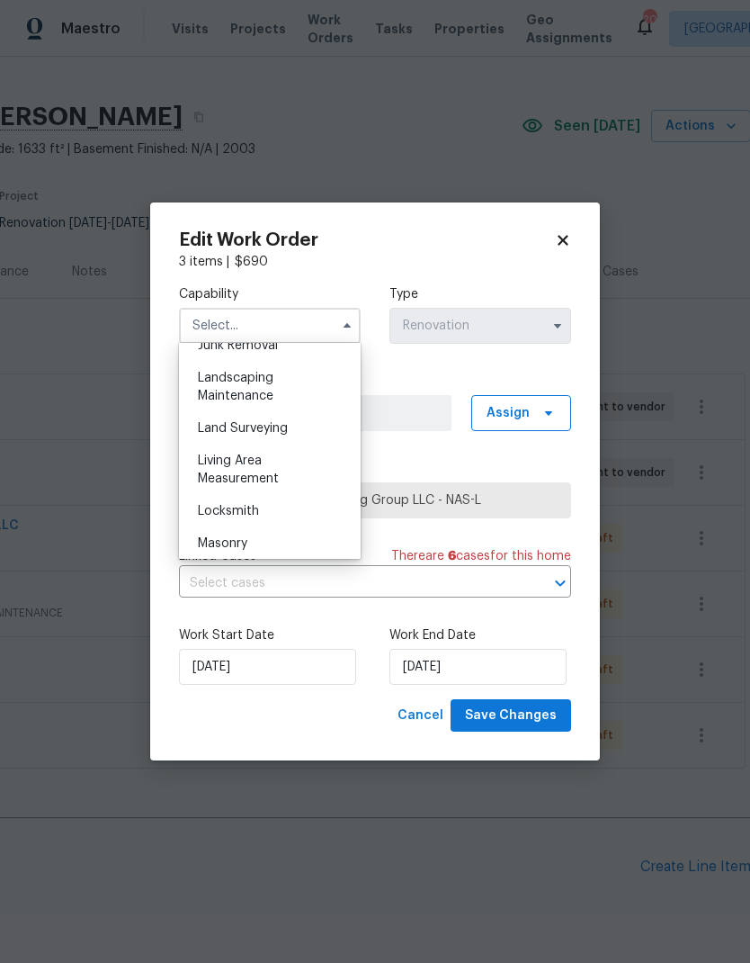
click at [228, 376] on span "Landscaping Maintenance" at bounding box center [236, 387] width 76 height 31
type input "Landscaping Maintenance"
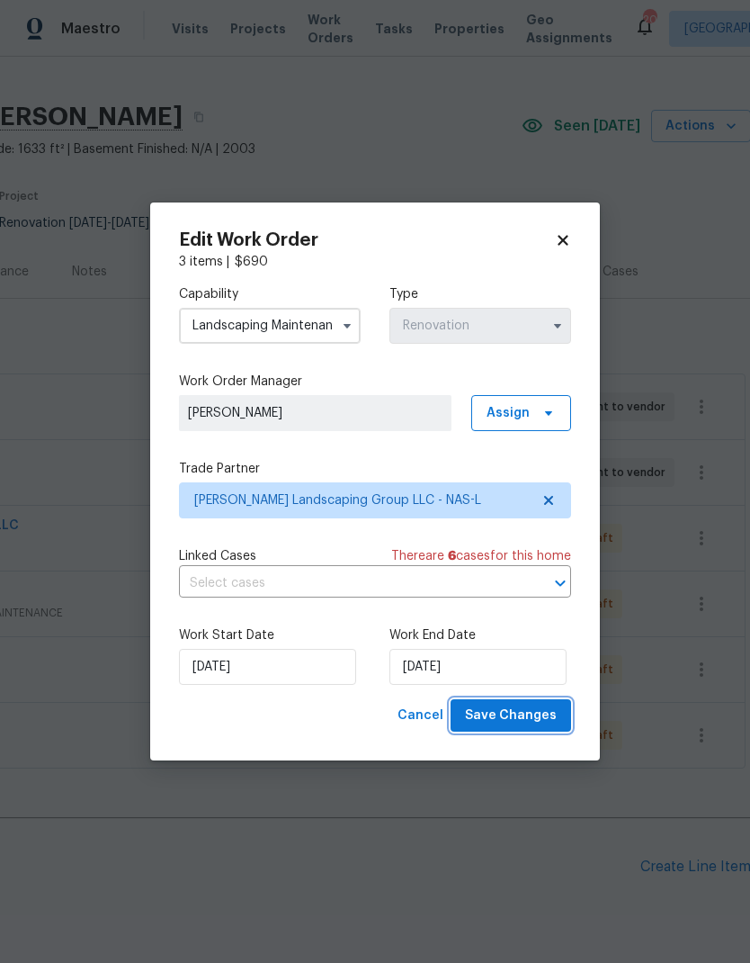
click at [484, 638] on span "Save Changes" at bounding box center [511, 715] width 92 height 22
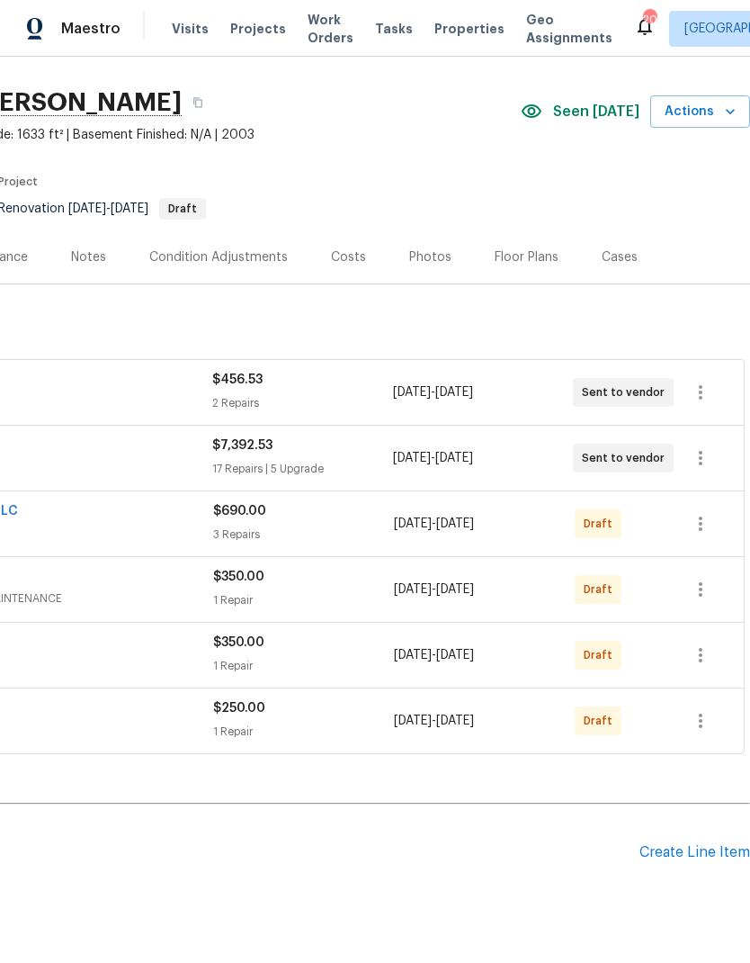
scroll to position [41, 266]
click at [703, 638] on icon "button" at bounding box center [701, 722] width 22 height 22
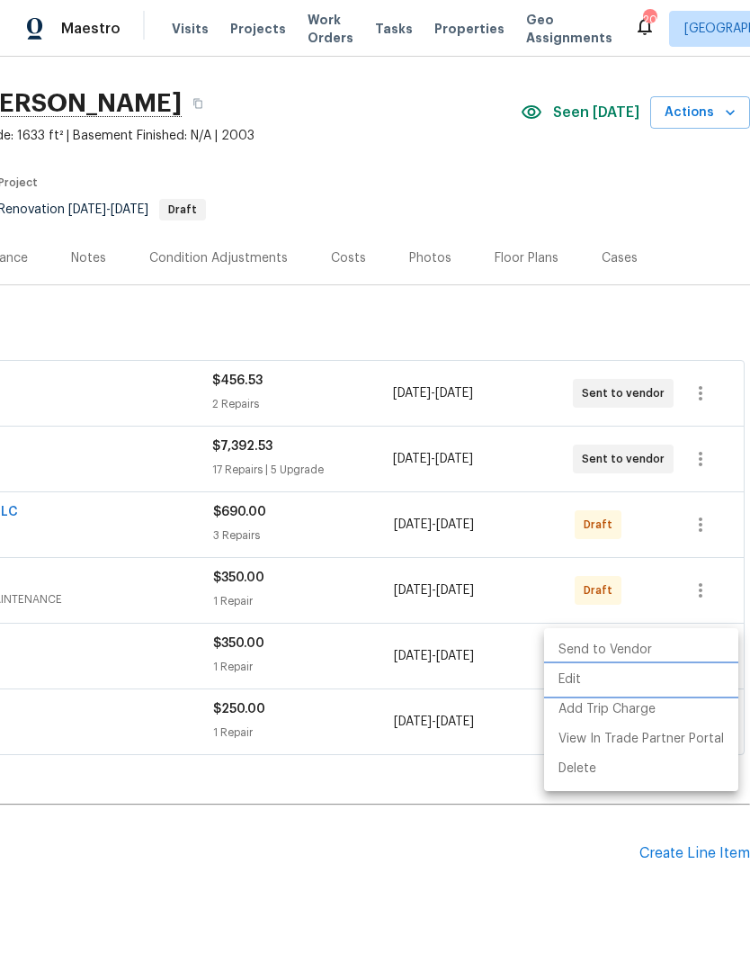
click at [631, 638] on li "Edit" at bounding box center [641, 680] width 194 height 30
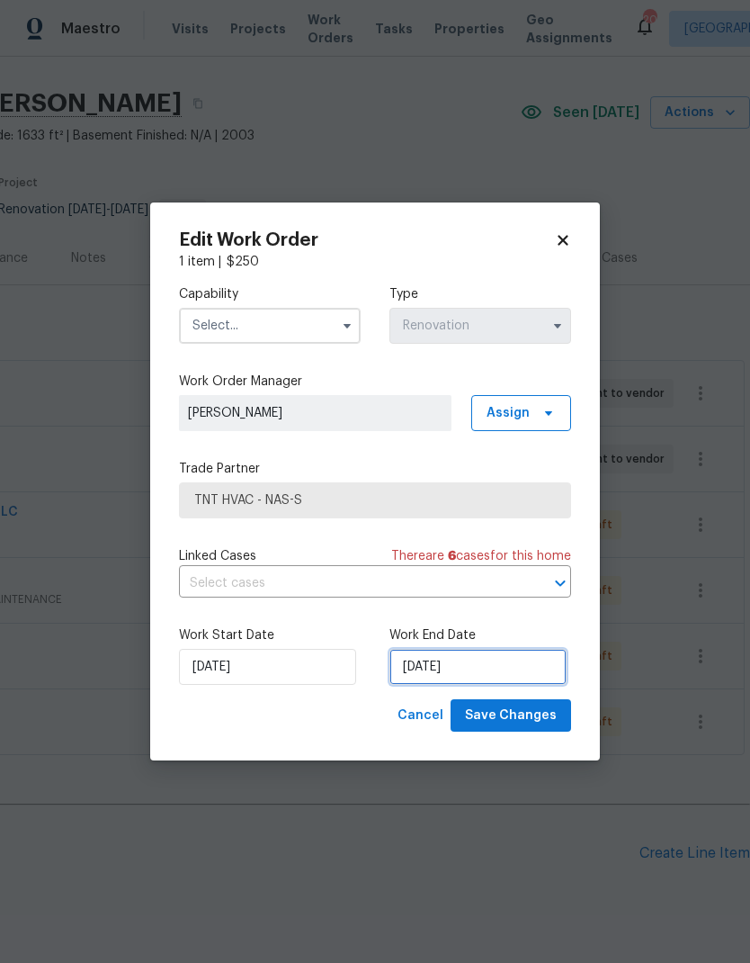
click at [533, 638] on input "[DATE]" at bounding box center [478, 667] width 177 height 36
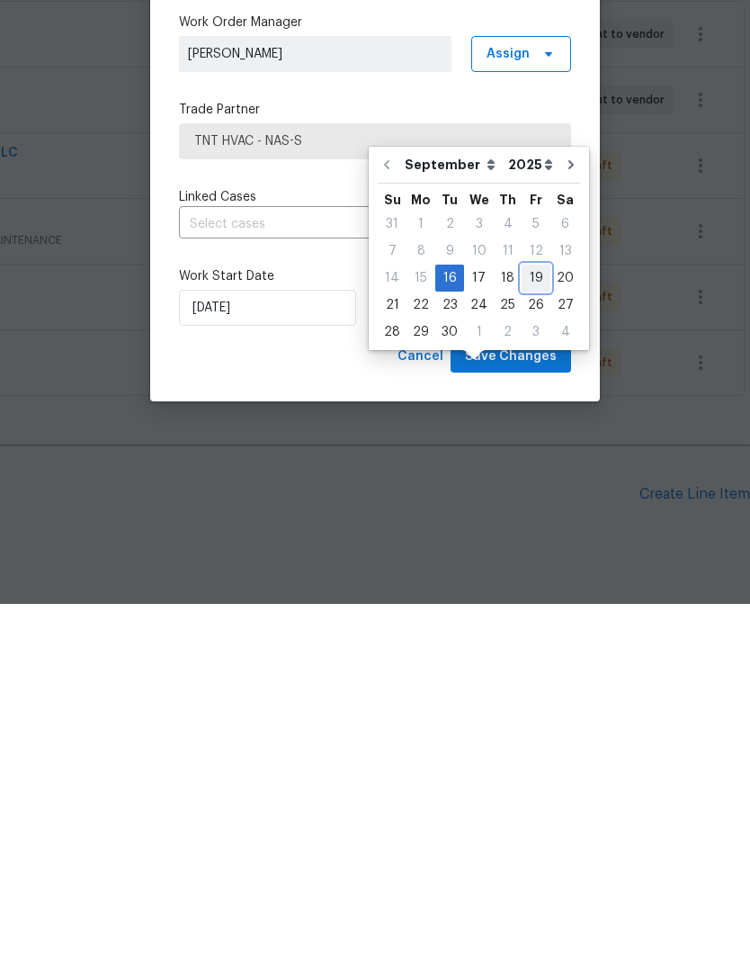
click at [530, 624] on div "19" at bounding box center [536, 636] width 29 height 25
type input "9/19/2025"
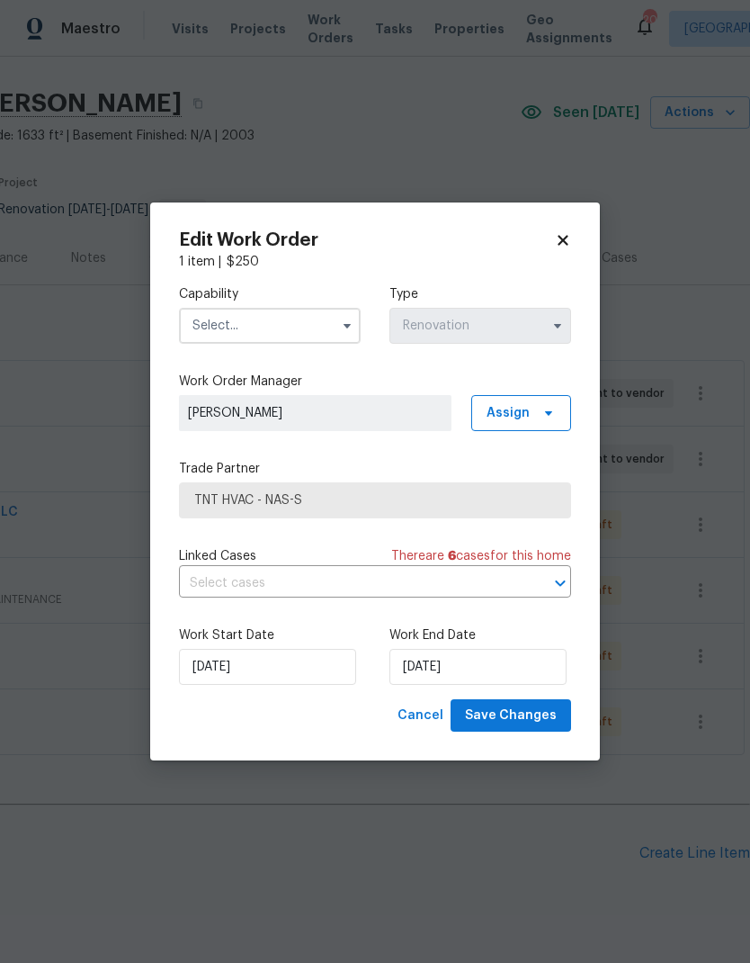
click at [243, 324] on input "text" at bounding box center [270, 326] width 182 height 36
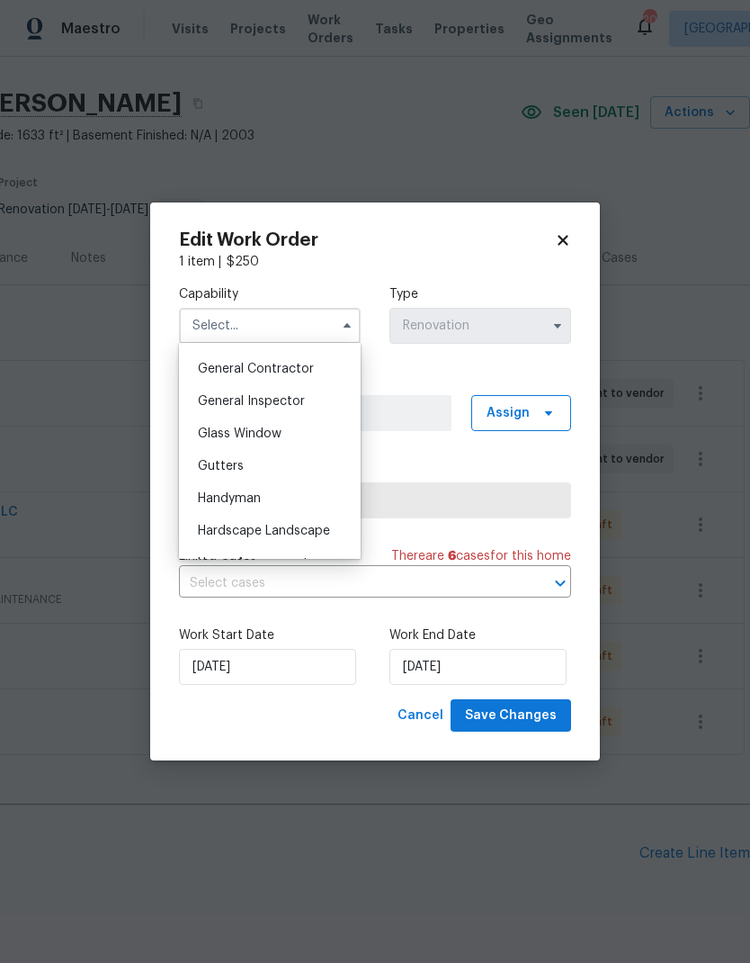
scroll to position [935, 0]
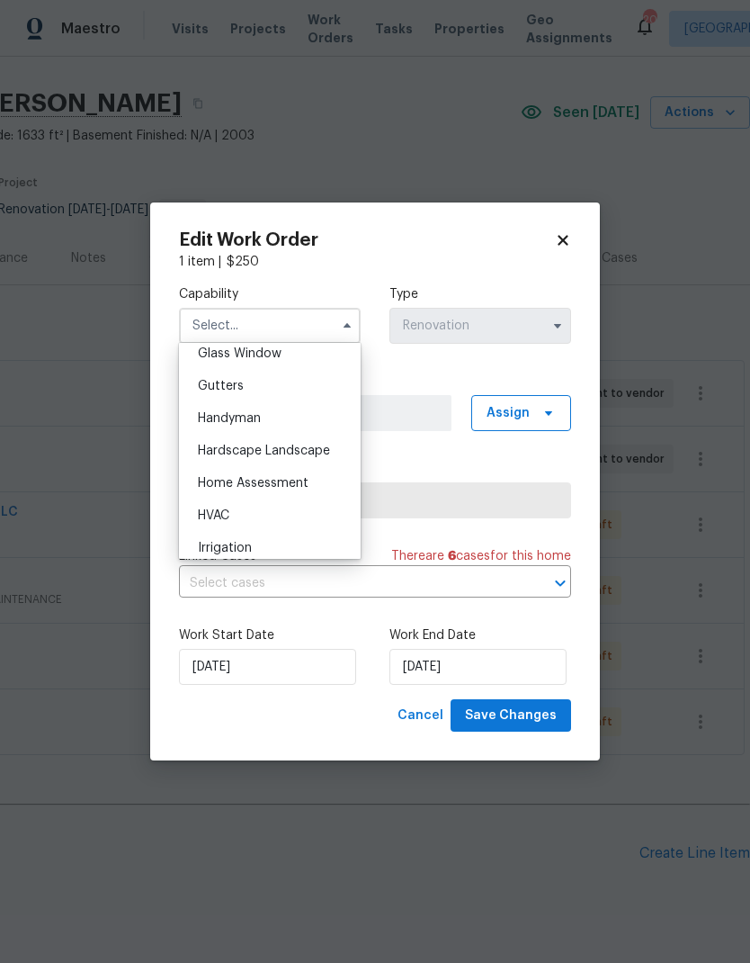
click at [216, 515] on span "HVAC" at bounding box center [213, 515] width 31 height 13
type input "HVAC"
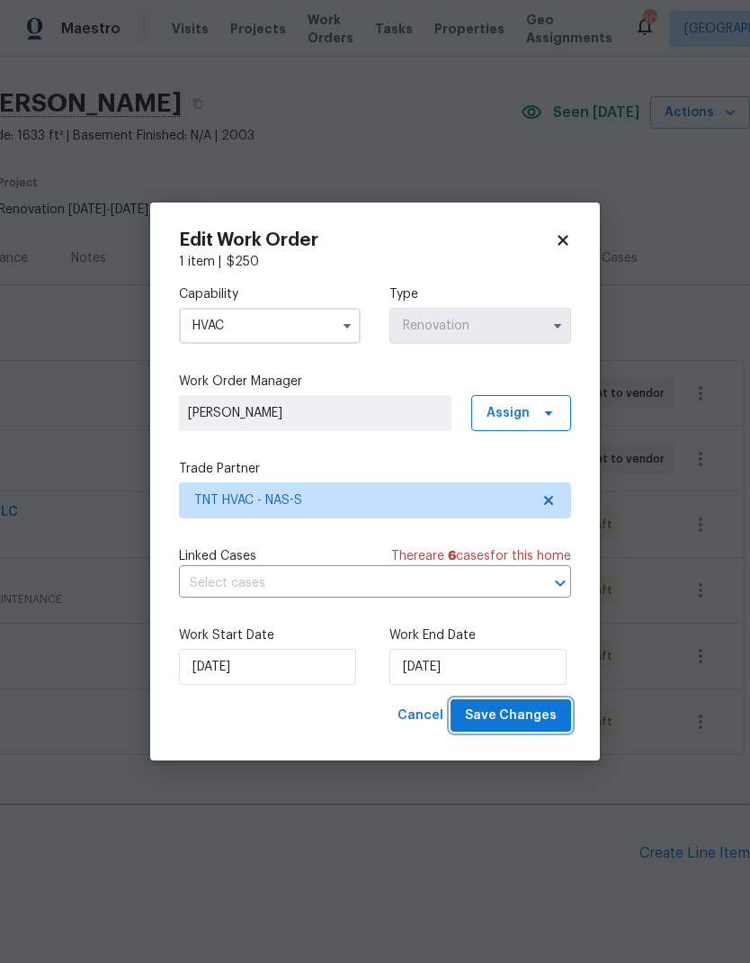
click at [491, 638] on span "Save Changes" at bounding box center [511, 715] width 92 height 22
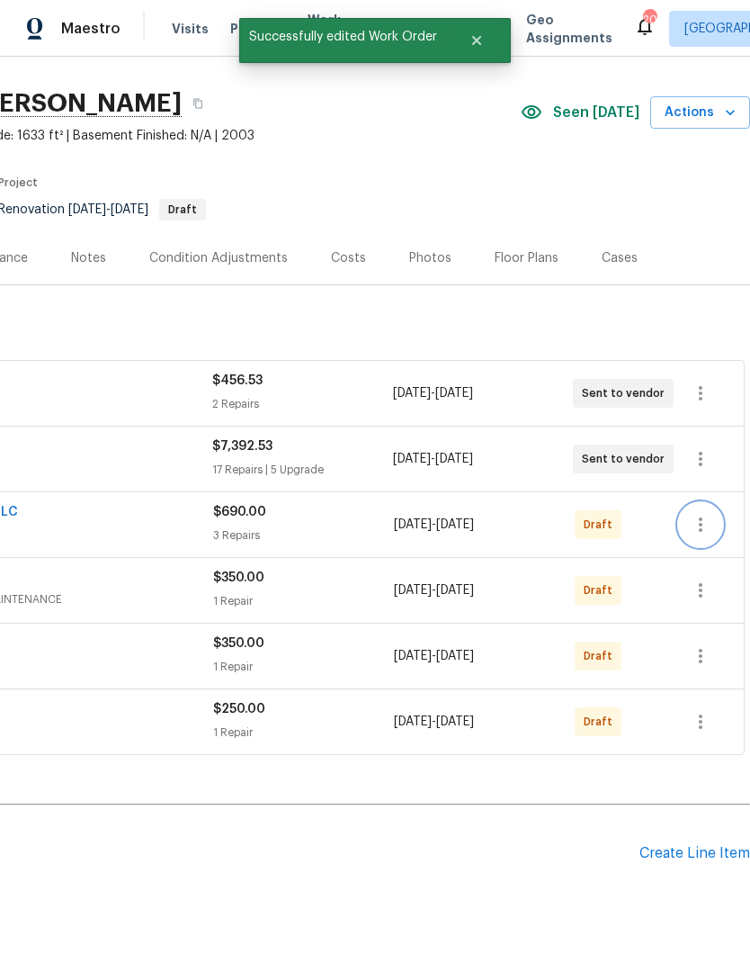
click at [697, 514] on icon "button" at bounding box center [701, 525] width 22 height 22
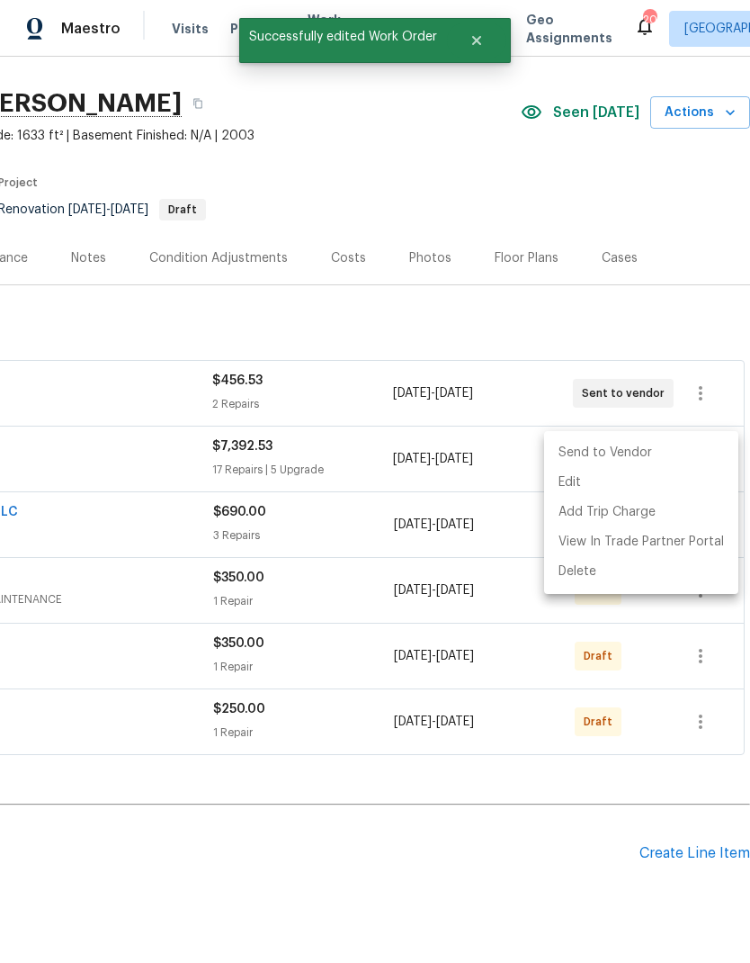
click at [675, 445] on li "Send to Vendor" at bounding box center [641, 453] width 194 height 30
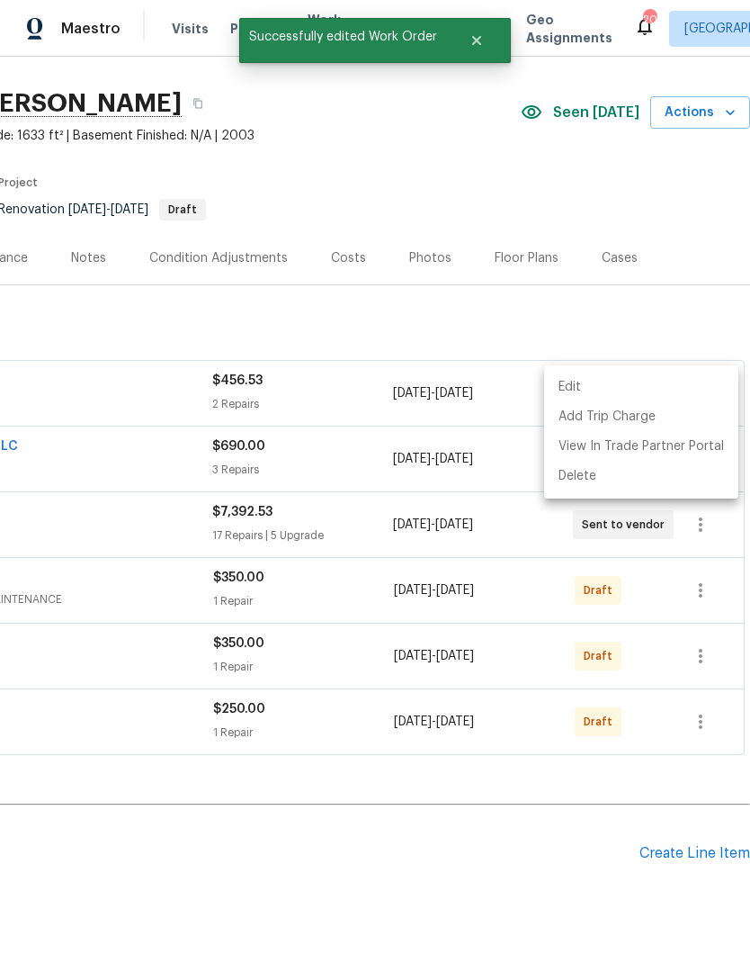
click at [703, 517] on div at bounding box center [375, 481] width 750 height 963
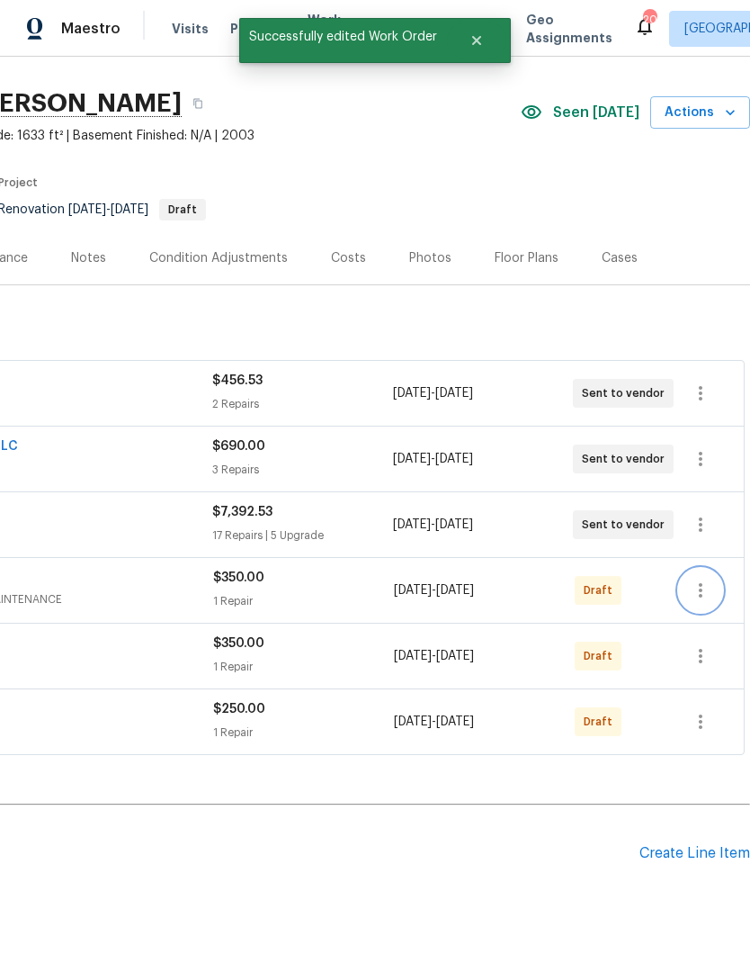
click at [703, 579] on icon "button" at bounding box center [701, 590] width 22 height 22
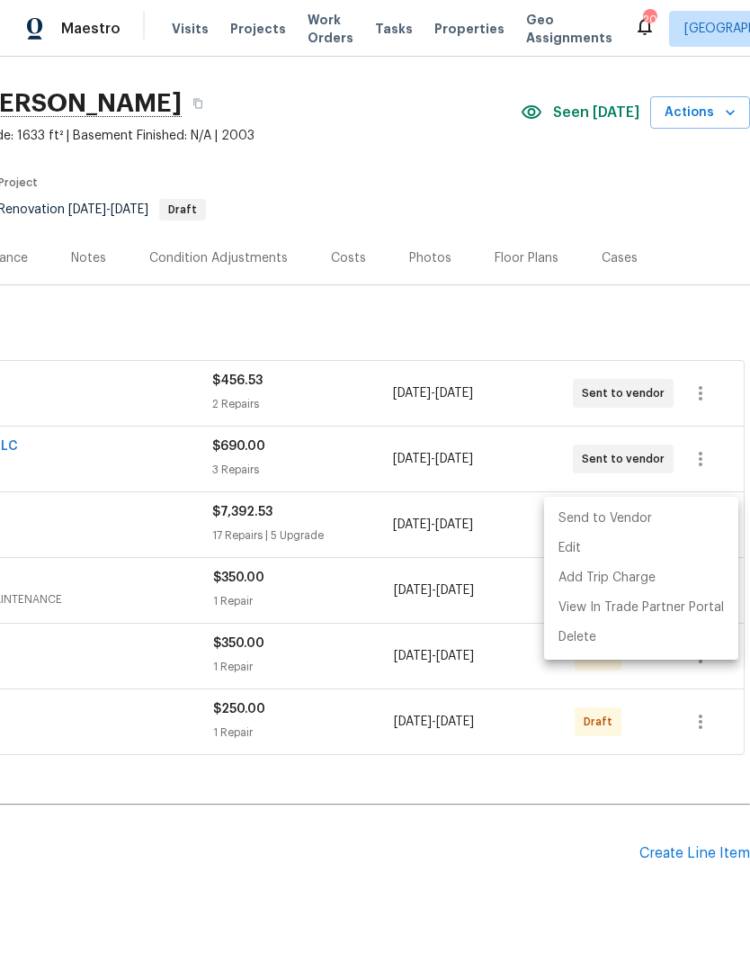
click at [670, 516] on li "Send to Vendor" at bounding box center [641, 519] width 194 height 30
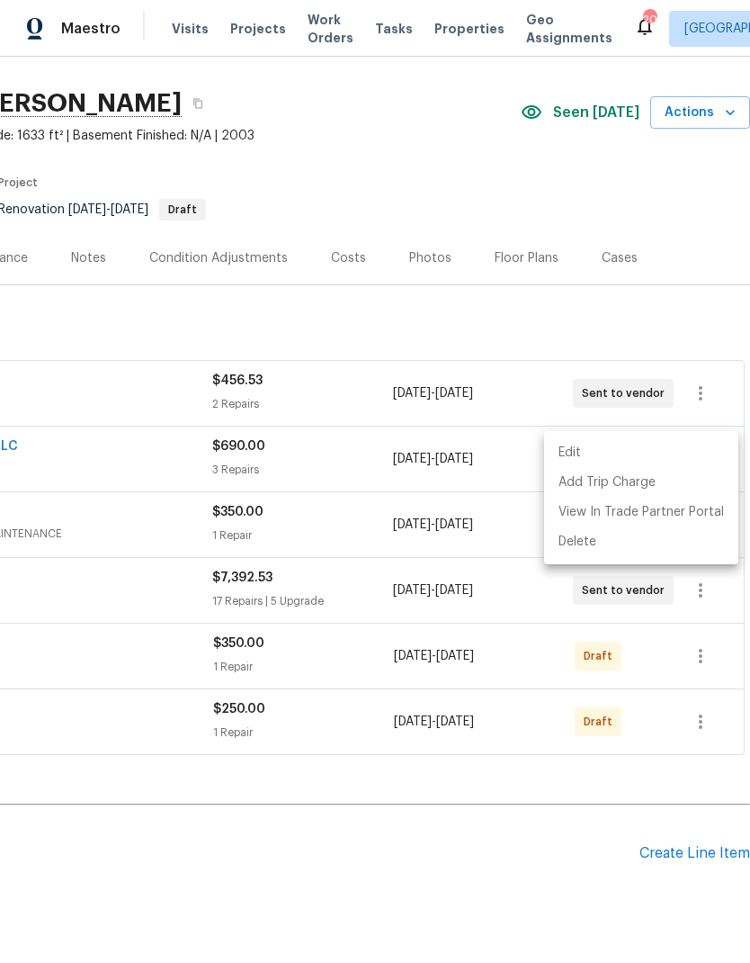
click at [590, 638] on div at bounding box center [375, 481] width 750 height 963
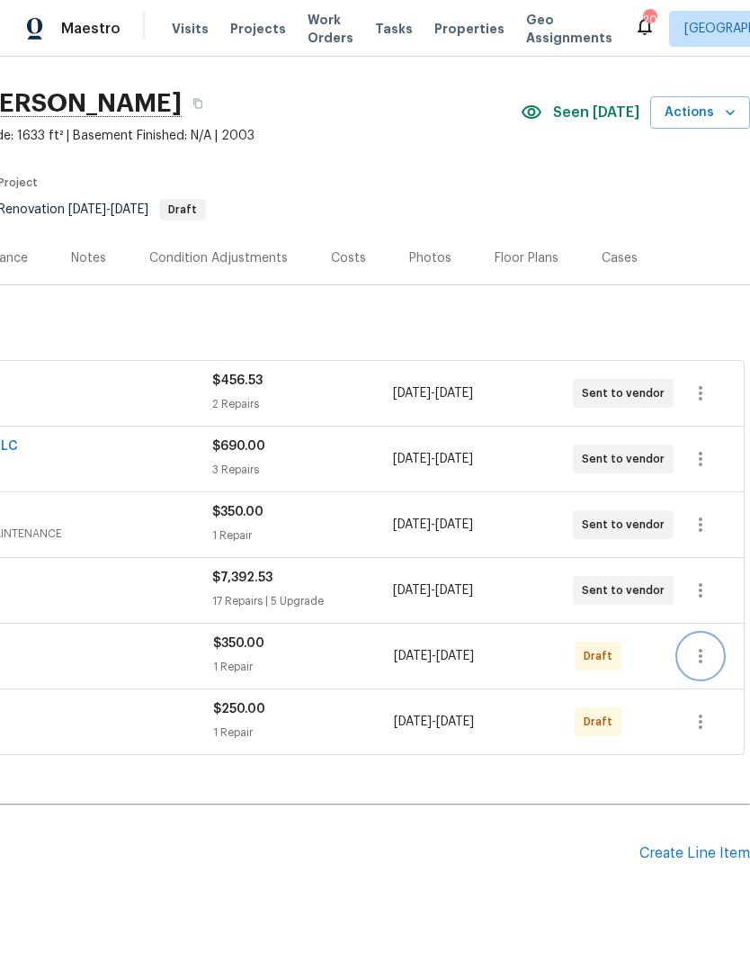
click at [709, 638] on icon "button" at bounding box center [701, 656] width 22 height 22
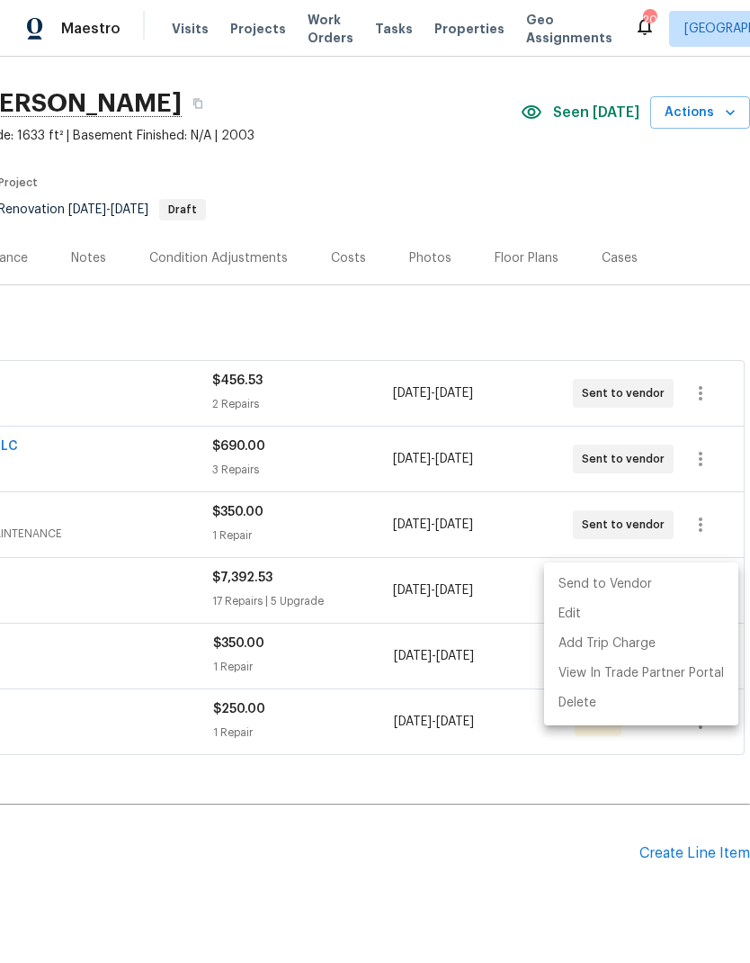
click at [684, 577] on li "Send to Vendor" at bounding box center [641, 584] width 194 height 30
click at [580, 638] on div at bounding box center [375, 481] width 750 height 963
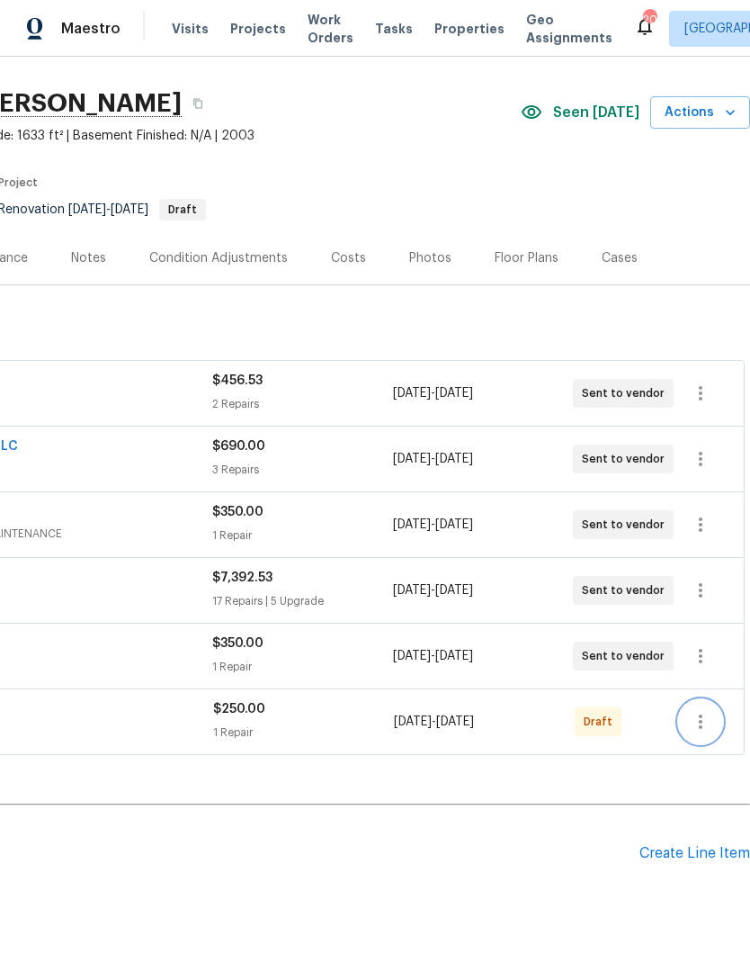
click at [709, 638] on icon "button" at bounding box center [701, 722] width 22 height 22
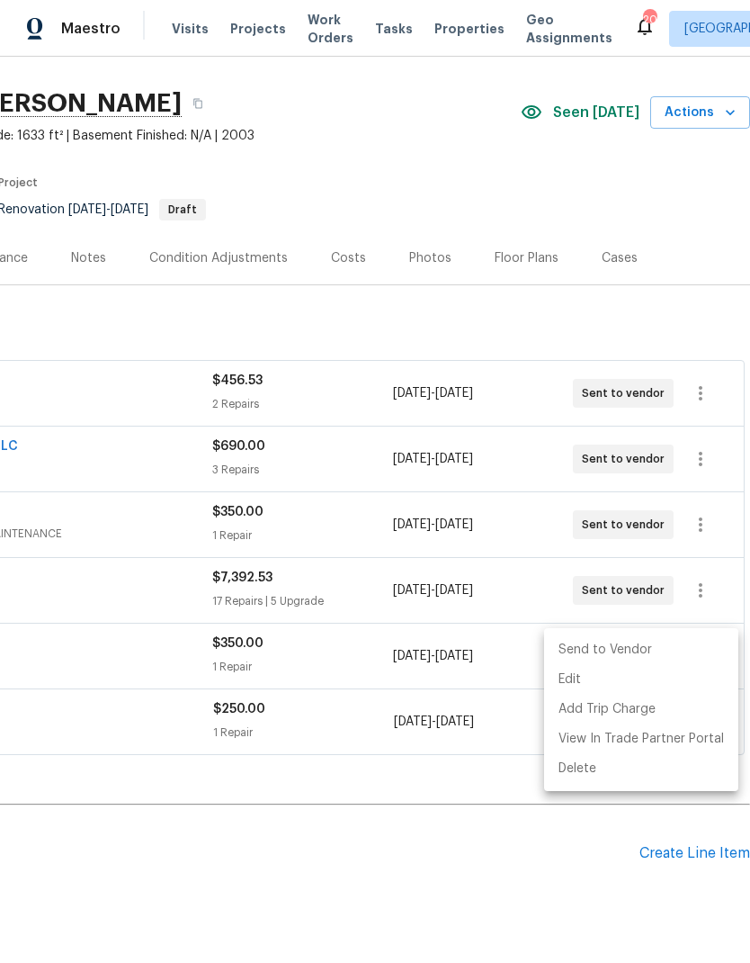
click at [661, 638] on li "Send to Vendor" at bounding box center [641, 650] width 194 height 30
